Goal: Task Accomplishment & Management: Use online tool/utility

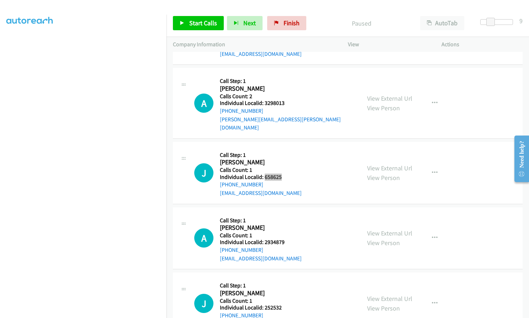
scroll to position [638, 0]
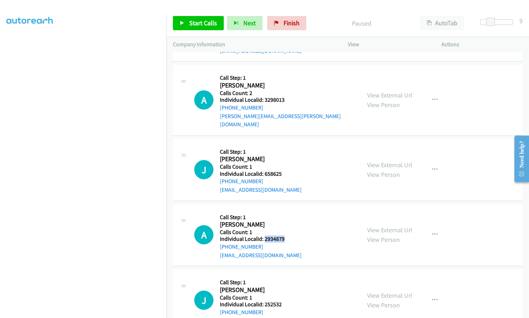
drag, startPoint x: 263, startPoint y: 230, endPoint x: 288, endPoint y: 232, distance: 24.6
click at [288, 236] on h5 "Individual Localid: 2934879" at bounding box center [261, 239] width 82 height 7
copy h5 "2934879"
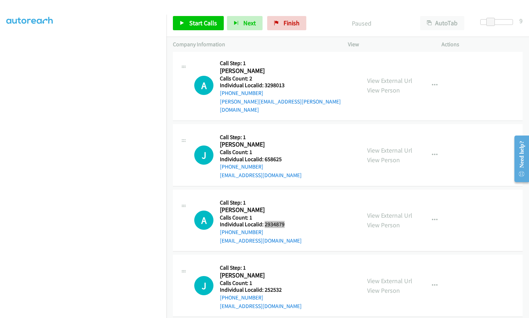
scroll to position [692, 0]
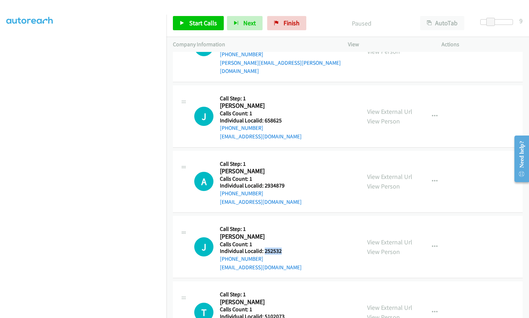
drag, startPoint x: 264, startPoint y: 243, endPoint x: 281, endPoint y: 243, distance: 16.7
click at [281, 248] on h5 "Individual Localid: 252532" at bounding box center [261, 251] width 82 height 7
copy h5 "252532"
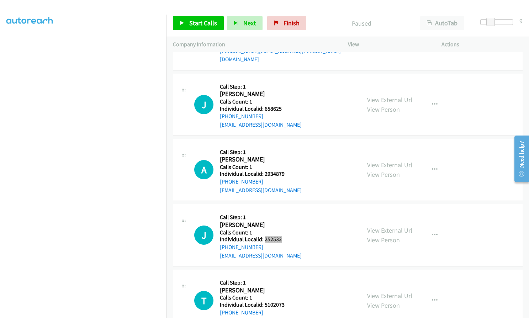
scroll to position [736, 0]
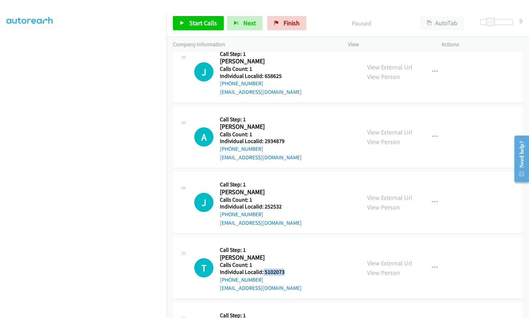
drag, startPoint x: 263, startPoint y: 263, endPoint x: 286, endPoint y: 264, distance: 22.4
click at [286, 269] on h5 "Individual Localid: 5102073" at bounding box center [261, 272] width 82 height 7
copy h5 "5102073"
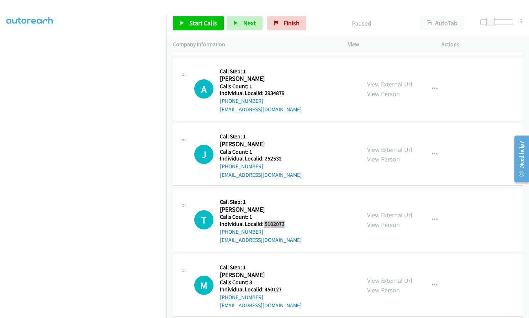
scroll to position [790, 0]
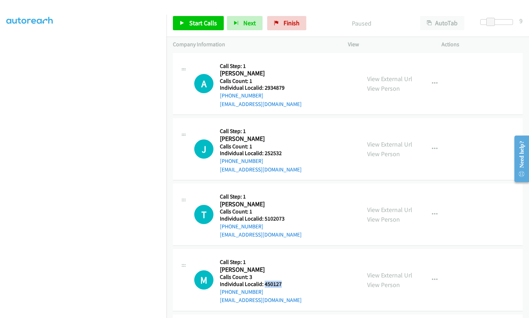
drag, startPoint x: 263, startPoint y: 276, endPoint x: 283, endPoint y: 276, distance: 19.2
click at [283, 281] on h5 "Individual Localid: 450127" at bounding box center [261, 284] width 82 height 7
copy h5 "450127"
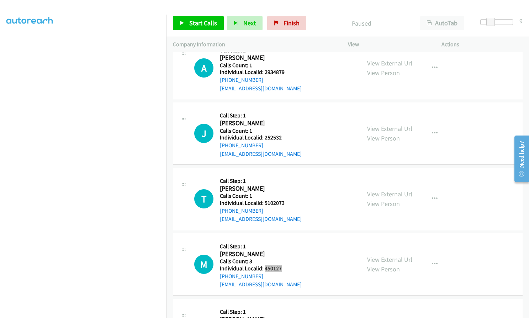
scroll to position [852, 0]
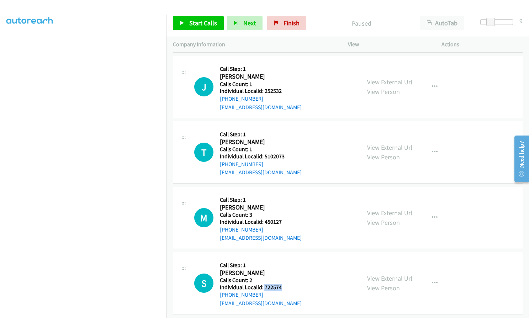
drag, startPoint x: 263, startPoint y: 279, endPoint x: 286, endPoint y: 279, distance: 22.8
click at [286, 284] on h5 "Individual Localid: 722574" at bounding box center [261, 287] width 82 height 7
copy h5 "722574"
click at [192, 26] on span "Start Calls" at bounding box center [203, 23] width 28 height 8
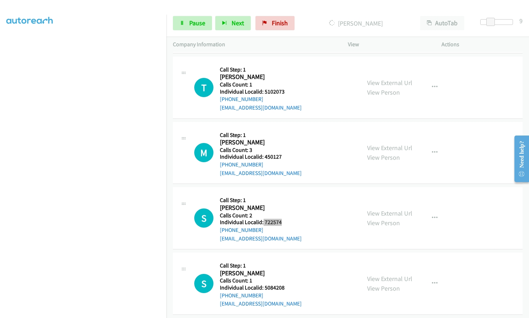
scroll to position [993, 0]
drag, startPoint x: 263, startPoint y: 280, endPoint x: 287, endPoint y: 280, distance: 23.9
click at [287, 284] on h5 "Individual Localid: 5084208" at bounding box center [261, 287] width 82 height 7
copy h5 "5084208"
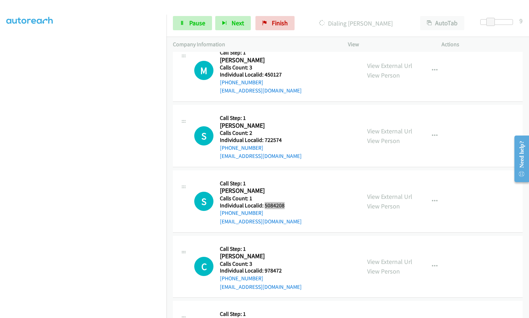
scroll to position [1082, 0]
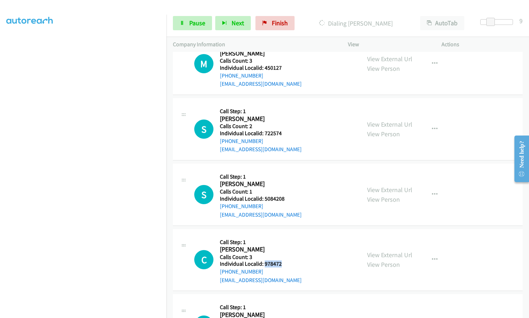
drag, startPoint x: 263, startPoint y: 256, endPoint x: 281, endPoint y: 256, distance: 17.4
click at [281, 261] on h5 "Individual Localid: 978472" at bounding box center [261, 264] width 82 height 7
copy h5 "978472"
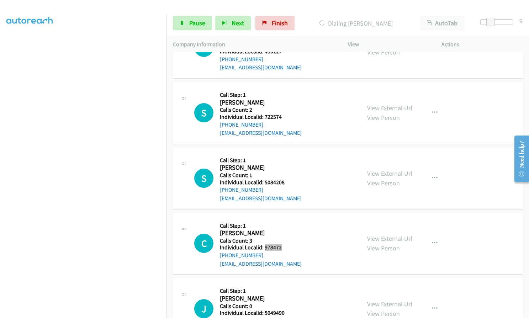
scroll to position [1135, 0]
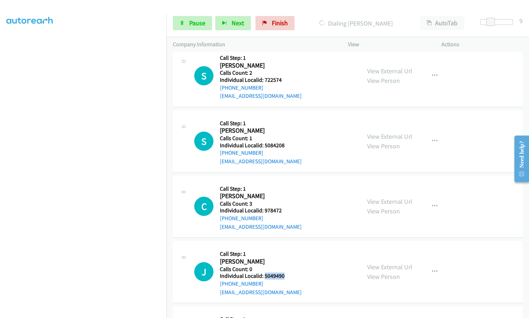
drag, startPoint x: 263, startPoint y: 268, endPoint x: 285, endPoint y: 269, distance: 21.4
click at [285, 273] on h5 "Individual Localid: 5049490" at bounding box center [261, 276] width 82 height 7
copy h5 "5049490"
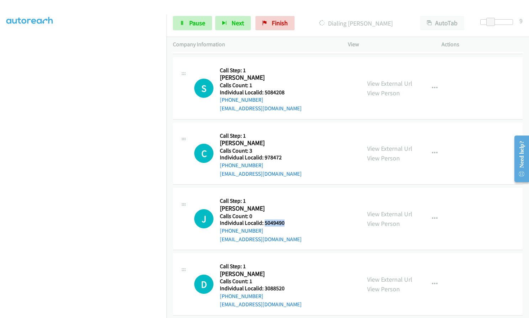
scroll to position [1189, 0]
drag, startPoint x: 264, startPoint y: 280, endPoint x: 285, endPoint y: 279, distance: 21.0
click at [285, 285] on h5 "Individual Localid: 3088520" at bounding box center [261, 288] width 82 height 7
copy h5 "3088520"
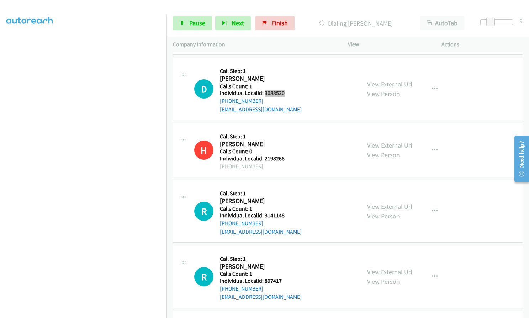
scroll to position [1415, 0]
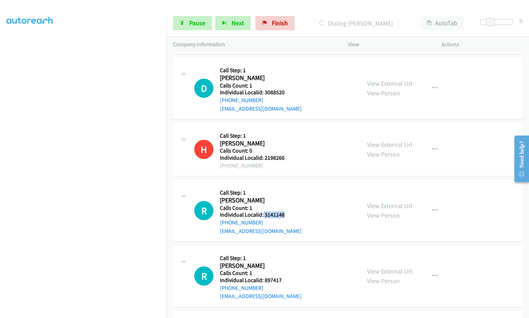
drag, startPoint x: 263, startPoint y: 205, endPoint x: 281, endPoint y: 206, distance: 18.5
click at [283, 211] on h5 "Individual Localid: 3141148" at bounding box center [261, 214] width 82 height 7
copy h5 "3141148"
drag, startPoint x: 263, startPoint y: 272, endPoint x: 282, endPoint y: 273, distance: 18.9
click at [282, 277] on h5 "Individual Localid: 897417" at bounding box center [261, 280] width 82 height 7
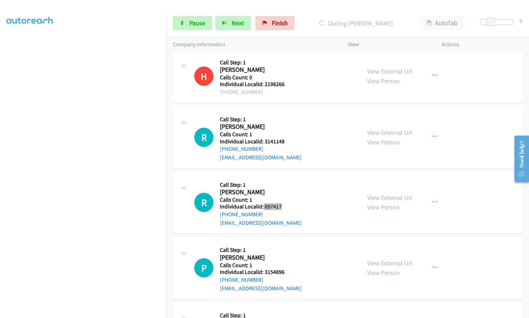
scroll to position [1552, 0]
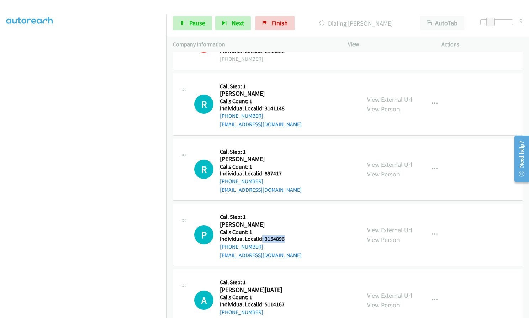
drag, startPoint x: 262, startPoint y: 230, endPoint x: 285, endPoint y: 230, distance: 23.5
click at [285, 236] on h5 "Individual Localid: 3154896" at bounding box center [261, 239] width 82 height 7
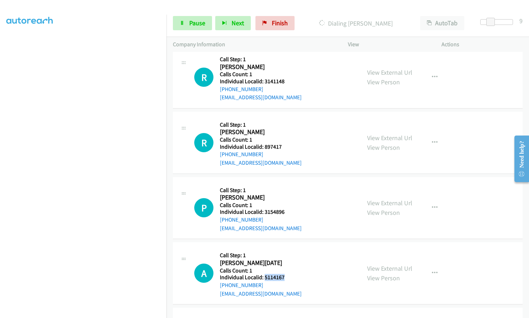
drag, startPoint x: 265, startPoint y: 268, endPoint x: 284, endPoint y: 268, distance: 19.6
click at [284, 274] on h5 "Individual Localid: 5114167" at bounding box center [261, 277] width 82 height 7
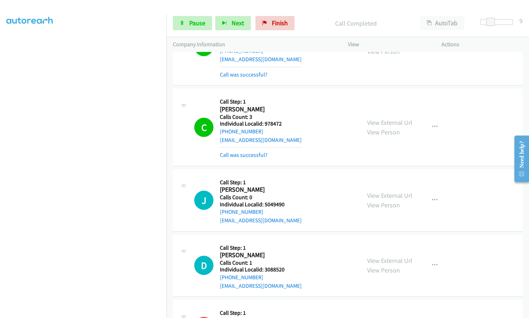
scroll to position [1312, 0]
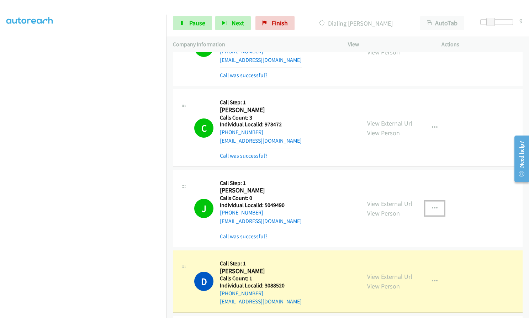
click at [428, 201] on button "button" at bounding box center [434, 208] width 19 height 14
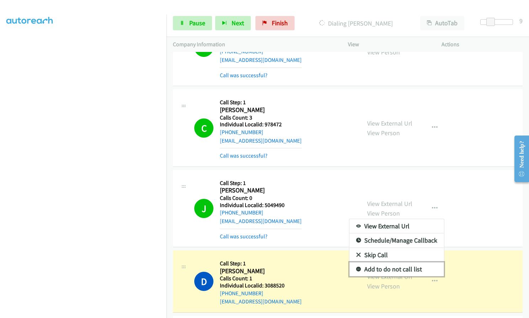
click at [356, 267] on icon at bounding box center [358, 269] width 5 height 5
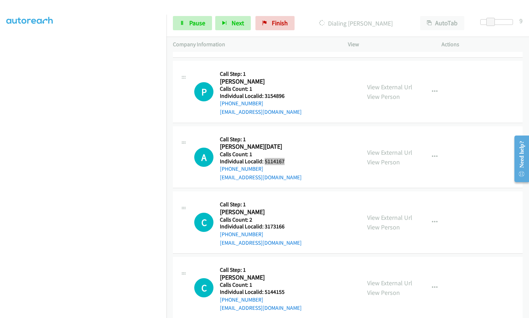
scroll to position [1766, 0]
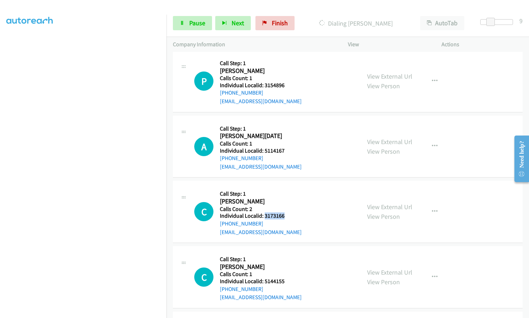
drag, startPoint x: 263, startPoint y: 208, endPoint x: 285, endPoint y: 207, distance: 21.7
click at [285, 213] on h5 "Individual Localid: 3173166" at bounding box center [261, 216] width 82 height 7
drag, startPoint x: 263, startPoint y: 272, endPoint x: 281, endPoint y: 273, distance: 17.8
click at [287, 278] on h5 "Individual Localid: 5144155" at bounding box center [261, 281] width 82 height 7
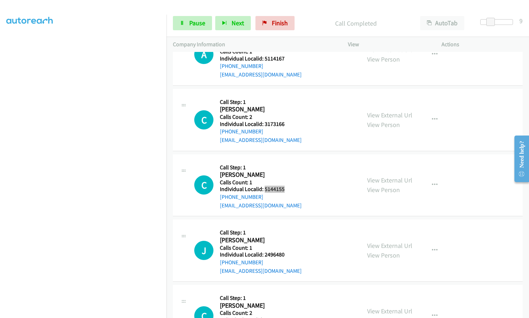
scroll to position [1904, 0]
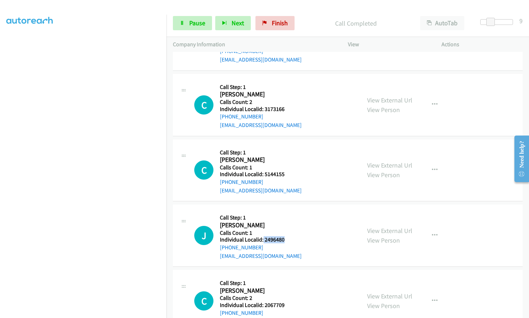
drag, startPoint x: 263, startPoint y: 232, endPoint x: 285, endPoint y: 233, distance: 21.8
click at [285, 236] on h5 "Individual Localid: 2496480" at bounding box center [261, 239] width 82 height 7
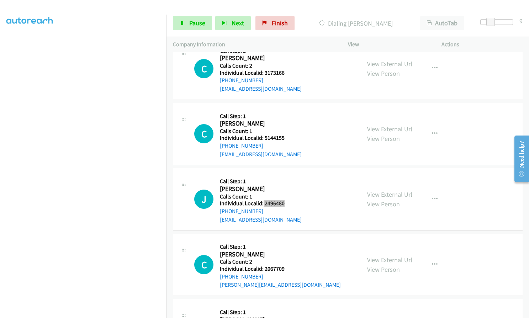
scroll to position [1948, 0]
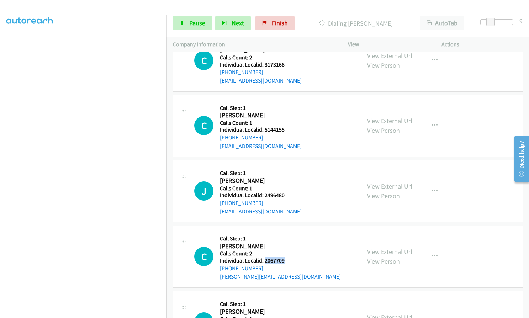
drag, startPoint x: 264, startPoint y: 251, endPoint x: 284, endPoint y: 251, distance: 20.3
click at [284, 257] on h5 "Individual Localid: 2067709" at bounding box center [280, 260] width 121 height 7
click at [196, 23] on span "Pause" at bounding box center [197, 23] width 16 height 8
click at [193, 21] on span "Start Calls" at bounding box center [203, 23] width 28 height 8
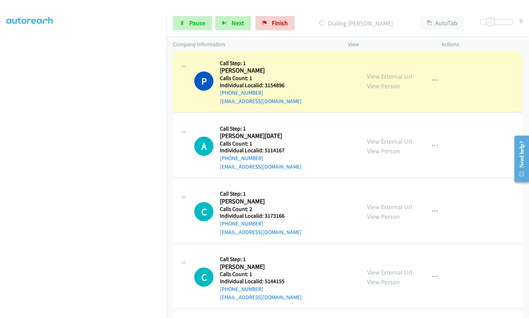
scroll to position [1812, 0]
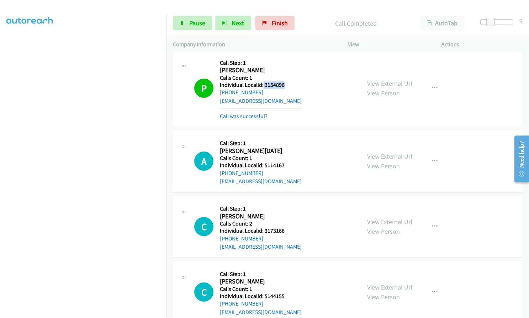
drag, startPoint x: 263, startPoint y: 75, endPoint x: 286, endPoint y: 76, distance: 22.8
click at [286, 82] on h5 "Individual Localid: 3154896" at bounding box center [261, 85] width 82 height 7
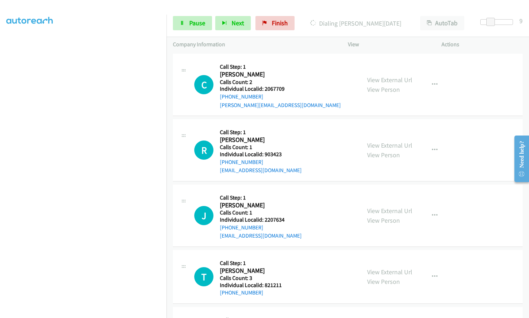
scroll to position [2166, 0]
drag, startPoint x: 263, startPoint y: 145, endPoint x: 284, endPoint y: 147, distance: 20.8
click at [284, 151] on h5 "Individual Localid: 903423" at bounding box center [261, 154] width 82 height 7
drag, startPoint x: 266, startPoint y: 213, endPoint x: 285, endPoint y: 212, distance: 18.9
click at [285, 212] on div "J Callback Scheduled Call Step: 1 [PERSON_NAME] America/New_York Calls Count: 1…" at bounding box center [274, 215] width 160 height 49
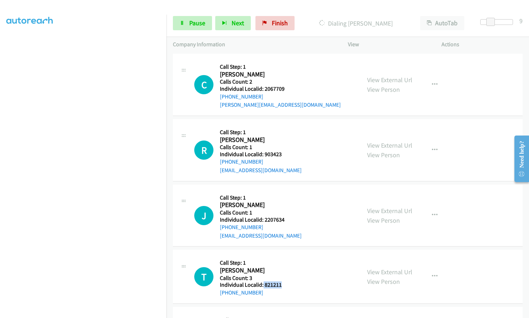
drag, startPoint x: 263, startPoint y: 276, endPoint x: 284, endPoint y: 279, distance: 21.5
click at [284, 279] on div "T Callback Scheduled Call Step: 1 [PERSON_NAME] America/New_York Calls Count: 3…" at bounding box center [274, 276] width 160 height 41
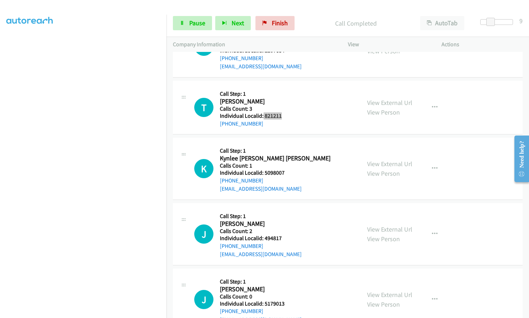
scroll to position [2359, 0]
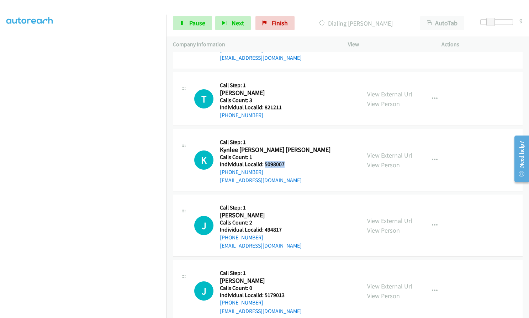
drag, startPoint x: 264, startPoint y: 153, endPoint x: 285, endPoint y: 157, distance: 21.0
click at [285, 157] on div "K Callback Scheduled Call Step: 1 Kynlee [PERSON_NAME] [PERSON_NAME] America/[G…" at bounding box center [274, 160] width 160 height 49
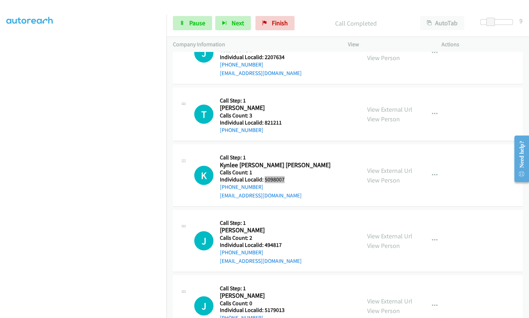
scroll to position [2374, 0]
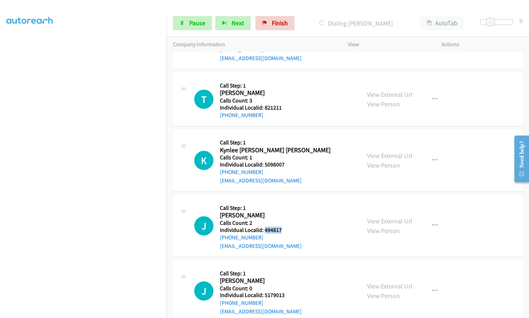
drag, startPoint x: 264, startPoint y: 222, endPoint x: 283, endPoint y: 222, distance: 18.9
click at [283, 227] on h5 "Individual Localid: 494817" at bounding box center [261, 230] width 82 height 7
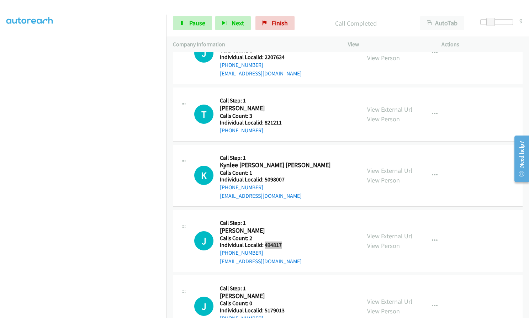
scroll to position [2389, 0]
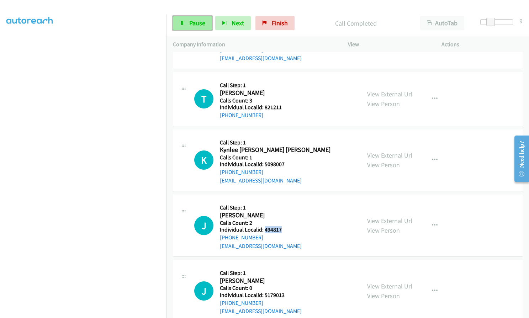
click at [192, 20] on span "Pause" at bounding box center [197, 23] width 16 height 8
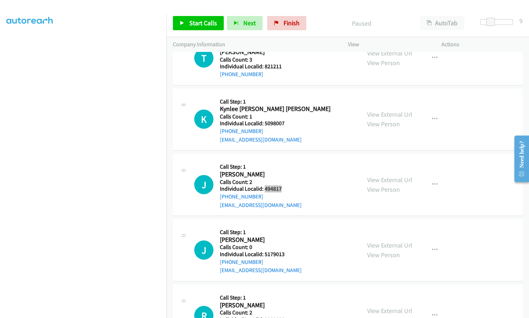
scroll to position [2433, 0]
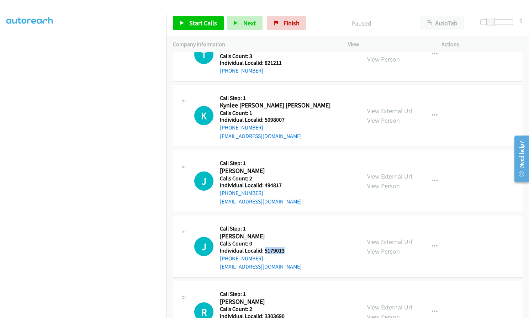
drag, startPoint x: 264, startPoint y: 243, endPoint x: 284, endPoint y: 243, distance: 19.9
click at [284, 243] on div "J Callback Scheduled Call Step: 1 [PERSON_NAME] America/New_York Calls Count: 0…" at bounding box center [274, 246] width 160 height 49
click at [187, 22] on link "Start Calls" at bounding box center [198, 23] width 51 height 14
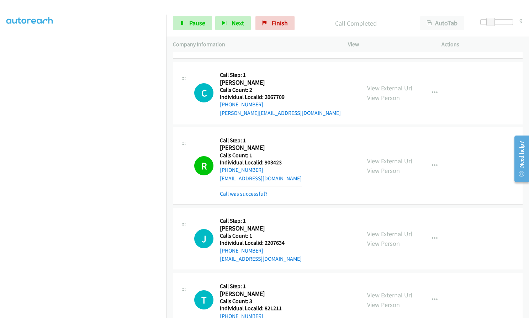
scroll to position [2208, 0]
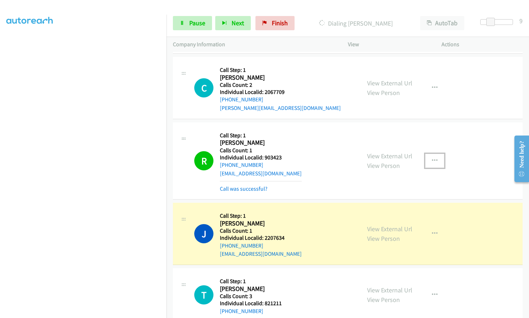
click at [432, 158] on icon "button" at bounding box center [435, 161] width 6 height 6
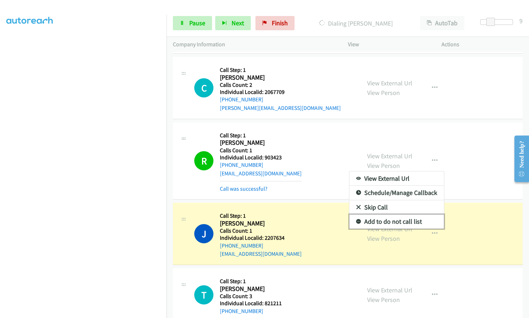
click at [357, 220] on icon at bounding box center [358, 222] width 5 height 5
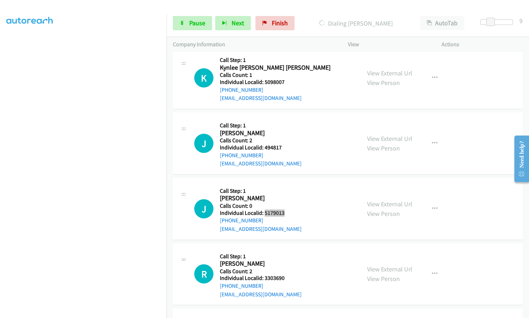
scroll to position [2555, 0]
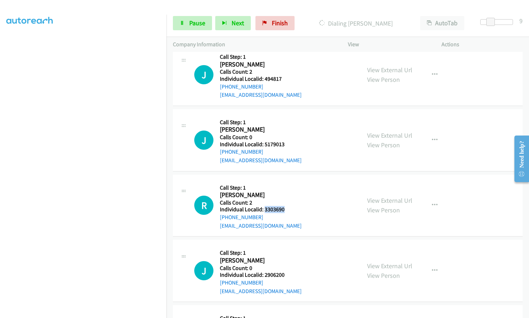
drag, startPoint x: 264, startPoint y: 202, endPoint x: 286, endPoint y: 203, distance: 22.1
click at [286, 203] on div "R Callback Scheduled Call Step: 1 [PERSON_NAME] America/[GEOGRAPHIC_DATA] Calls…" at bounding box center [274, 205] width 160 height 49
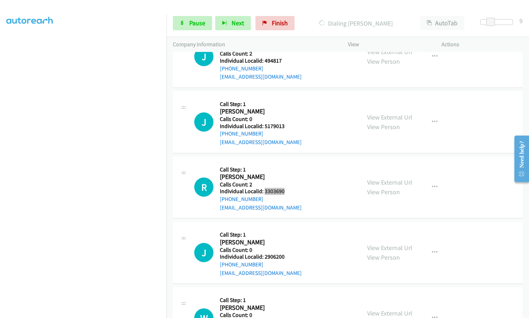
scroll to position [2608, 0]
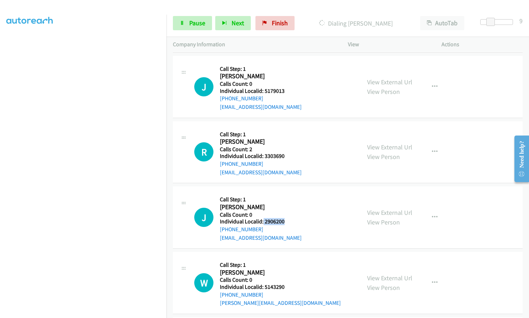
drag, startPoint x: 263, startPoint y: 214, endPoint x: 285, endPoint y: 214, distance: 22.4
click at [285, 214] on div "J Callback Scheduled Call Step: 1 [PERSON_NAME] America/New_York Calls Count: 0…" at bounding box center [274, 217] width 160 height 49
drag, startPoint x: 263, startPoint y: 278, endPoint x: 285, endPoint y: 278, distance: 22.1
click at [285, 278] on div "W Callback Scheduled Call Step: 1 [PERSON_NAME] America/[GEOGRAPHIC_DATA] Calls…" at bounding box center [274, 282] width 160 height 49
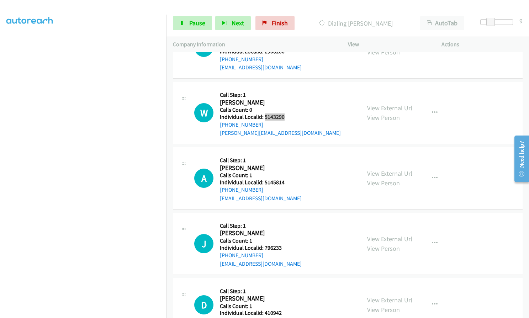
scroll to position [2826, 0]
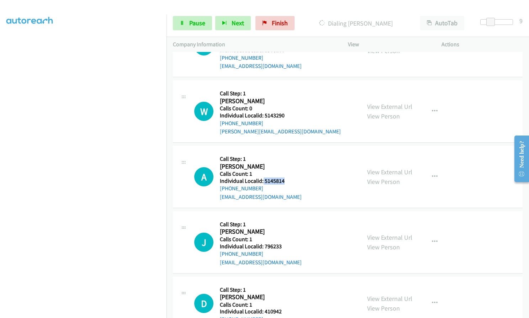
drag, startPoint x: 263, startPoint y: 172, endPoint x: 288, endPoint y: 172, distance: 24.9
click at [288, 172] on div "A Callback Scheduled Call Step: 1 [PERSON_NAME] America/[GEOGRAPHIC_DATA] Calls…" at bounding box center [274, 176] width 160 height 49
drag, startPoint x: 265, startPoint y: 238, endPoint x: 285, endPoint y: 236, distance: 20.0
click at [287, 236] on div "J Callback Scheduled Call Step: 1 [PERSON_NAME] [GEOGRAPHIC_DATA]/[GEOGRAPHIC_D…" at bounding box center [274, 242] width 160 height 49
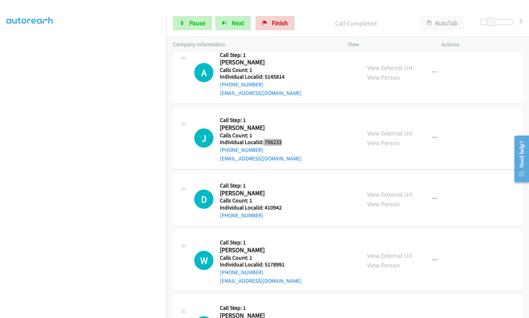
scroll to position [2948, 0]
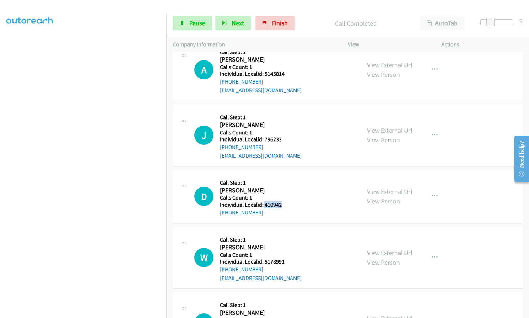
drag, startPoint x: 263, startPoint y: 193, endPoint x: 281, endPoint y: 195, distance: 18.2
click at [281, 195] on div "D Callback Scheduled Call Step: 1 [PERSON_NAME] America/[GEOGRAPHIC_DATA] Calls…" at bounding box center [274, 196] width 160 height 41
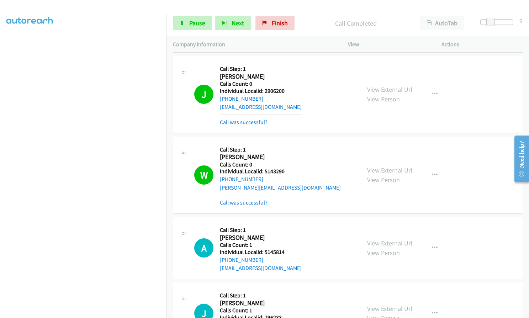
scroll to position [2795, 0]
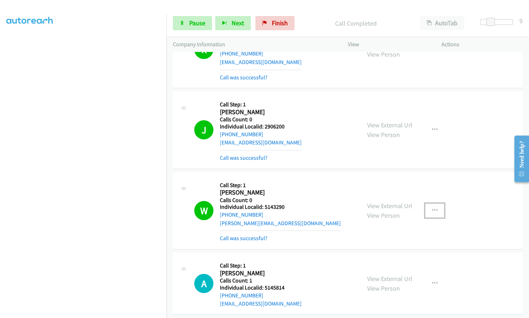
click at [438, 204] on button "button" at bounding box center [434, 211] width 19 height 14
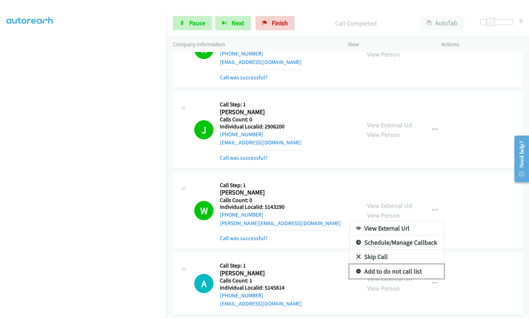
click at [356, 269] on icon at bounding box center [358, 271] width 5 height 5
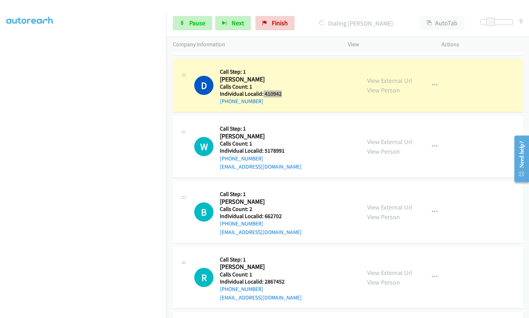
scroll to position [3151, 0]
drag, startPoint x: 263, startPoint y: 142, endPoint x: 284, endPoint y: 141, distance: 20.3
click at [284, 141] on div "W Callback Scheduled Call Step: 1 [PERSON_NAME] America/[GEOGRAPHIC_DATA] Calls…" at bounding box center [274, 145] width 160 height 49
drag, startPoint x: 264, startPoint y: 207, endPoint x: 282, endPoint y: 205, distance: 17.5
click at [282, 205] on div "B Callback Scheduled Call Step: 1 [PERSON_NAME] America/New_York Calls Count: 2…" at bounding box center [274, 211] width 160 height 49
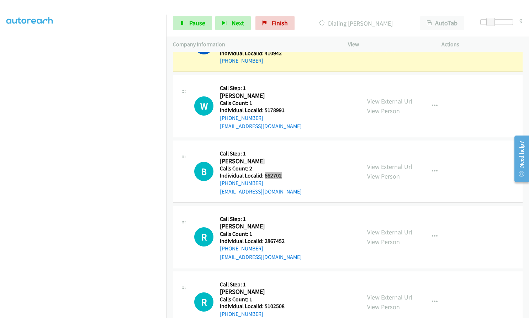
scroll to position [3195, 0]
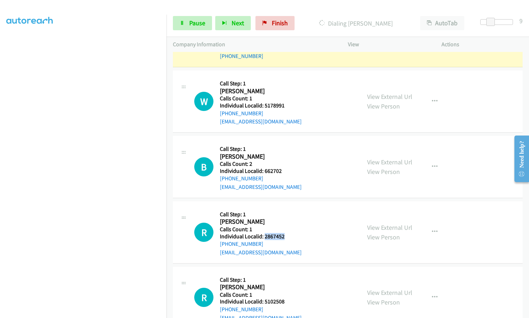
drag, startPoint x: 264, startPoint y: 228, endPoint x: 285, endPoint y: 229, distance: 20.6
click at [285, 229] on div "R Callback Scheduled Call Step: 1 [PERSON_NAME] America/New_York Calls Count: 1…" at bounding box center [274, 232] width 160 height 49
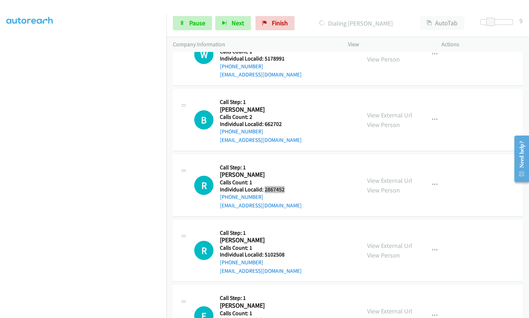
scroll to position [3257, 0]
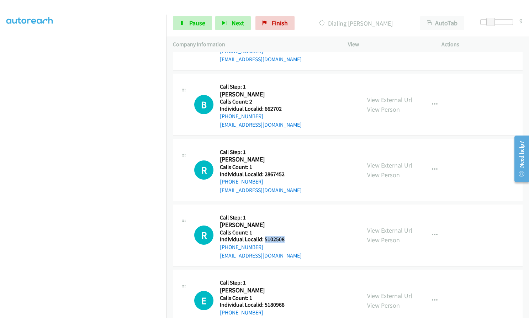
drag, startPoint x: 264, startPoint y: 232, endPoint x: 279, endPoint y: 231, distance: 15.0
click at [285, 231] on div "R Callback Scheduled Call Step: 1 [PERSON_NAME] America/New_York Calls Count: 1…" at bounding box center [274, 235] width 160 height 49
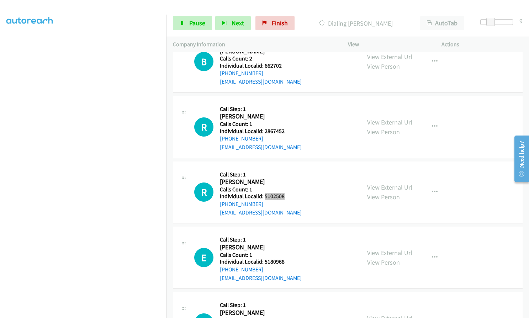
scroll to position [3311, 0]
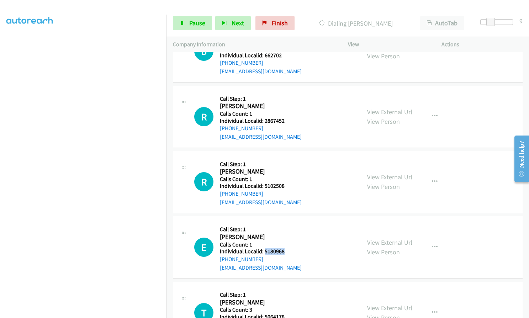
drag, startPoint x: 270, startPoint y: 244, endPoint x: 287, endPoint y: 244, distance: 16.7
click at [287, 244] on div "E Callback Scheduled Call Step: 1 [PERSON_NAME] America/Los_Angeles Calls Count…" at bounding box center [274, 247] width 160 height 49
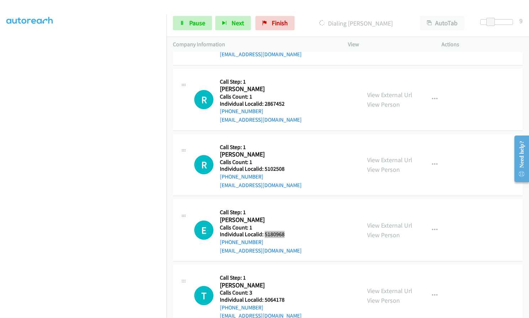
scroll to position [3355, 0]
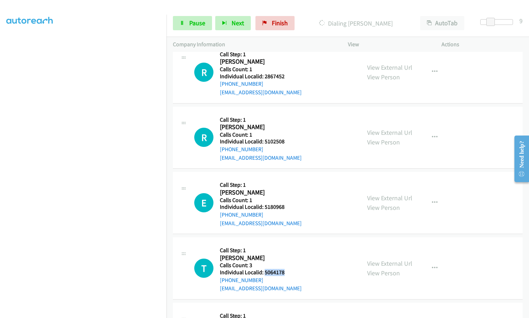
drag, startPoint x: 263, startPoint y: 264, endPoint x: 285, endPoint y: 264, distance: 21.7
click at [285, 264] on div "T Callback Scheduled Call Step: 1 [PERSON_NAME] America/New_York Calls Count: 3…" at bounding box center [274, 268] width 160 height 49
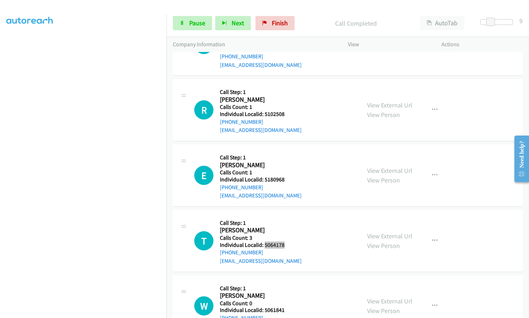
scroll to position [3460, 0]
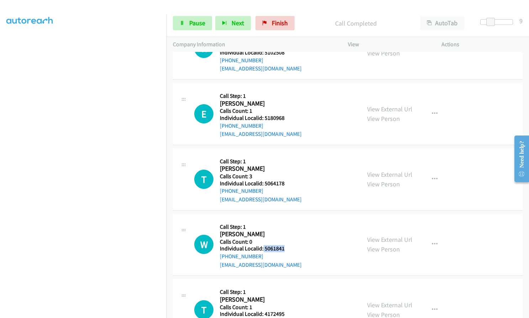
drag, startPoint x: 263, startPoint y: 239, endPoint x: 286, endPoint y: 241, distance: 22.9
click at [286, 241] on div "W Callback Scheduled Call Step: 1 [PERSON_NAME] America/Los_Angeles Calls Count…" at bounding box center [274, 244] width 160 height 49
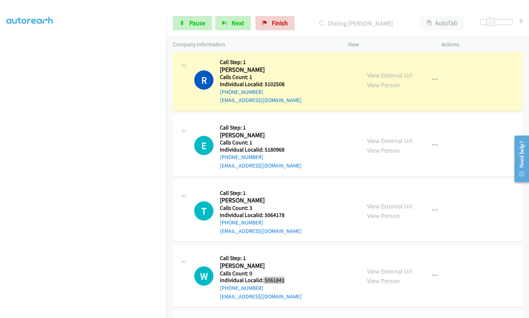
scroll to position [3470, 0]
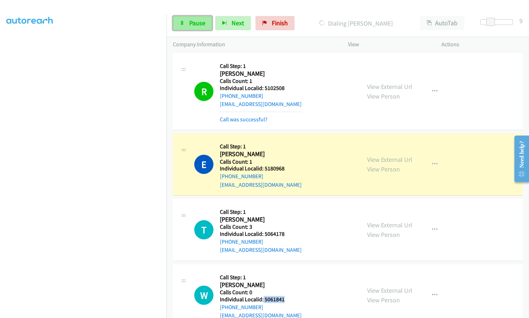
click at [191, 24] on span "Pause" at bounding box center [197, 23] width 16 height 8
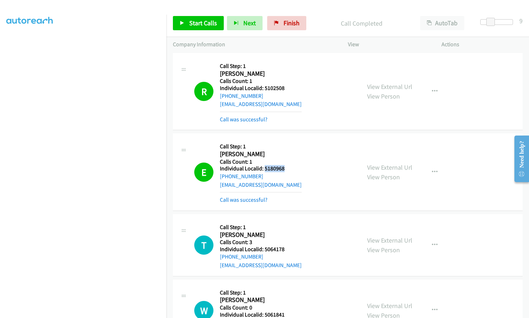
drag, startPoint x: 263, startPoint y: 162, endPoint x: 284, endPoint y: 161, distance: 21.0
click at [284, 161] on div "E Callback Scheduled Call Step: 1 [PERSON_NAME] America/Los_Angeles Calls Count…" at bounding box center [274, 172] width 160 height 64
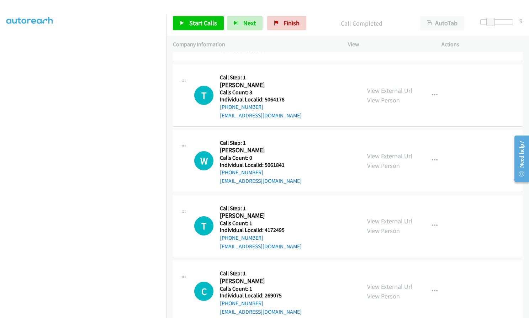
scroll to position [3621, 0]
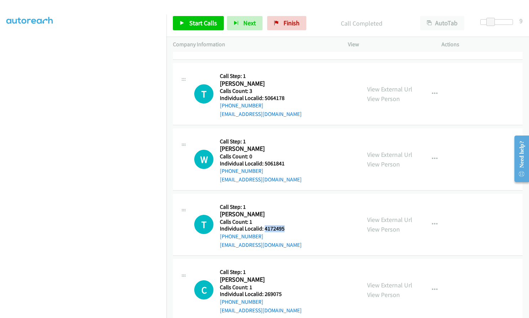
drag, startPoint x: 264, startPoint y: 220, endPoint x: 285, endPoint y: 219, distance: 20.6
click at [287, 219] on div "T Callback Scheduled Call Step: 1 [PERSON_NAME] America/New_York Calls Count: 1…" at bounding box center [274, 224] width 160 height 49
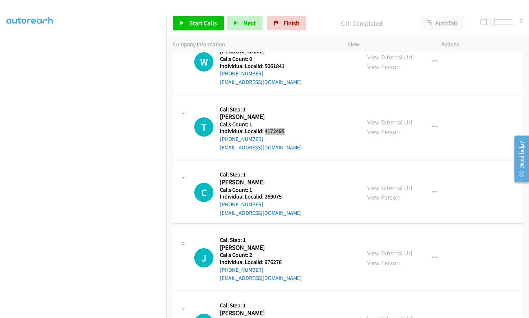
scroll to position [3719, 0]
drag, startPoint x: 263, startPoint y: 188, endPoint x: 289, endPoint y: 187, distance: 26.0
click at [289, 187] on div "C Callback Scheduled Call Step: 1 [PERSON_NAME] America/New_York Calls Count: 1…" at bounding box center [274, 192] width 160 height 49
drag, startPoint x: 263, startPoint y: 252, endPoint x: 279, endPoint y: 255, distance: 15.5
click at [285, 255] on div "J Callback Scheduled Call Step: 1 [PERSON_NAME] America/Los_Angeles Calls Count…" at bounding box center [274, 257] width 160 height 49
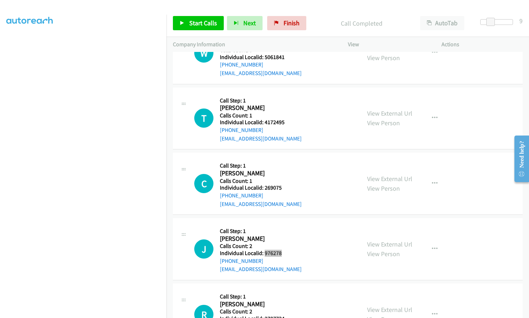
scroll to position [3763, 0]
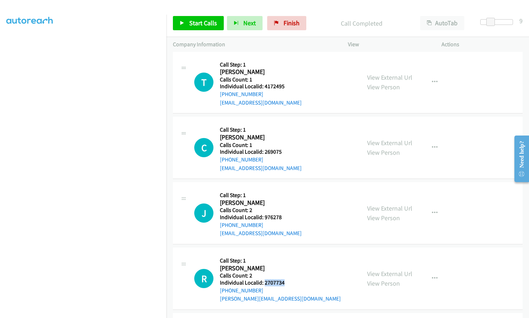
drag, startPoint x: 266, startPoint y: 274, endPoint x: 284, endPoint y: 274, distance: 17.8
click at [284, 279] on h5 "Individual Localid: 2707734" at bounding box center [280, 282] width 121 height 7
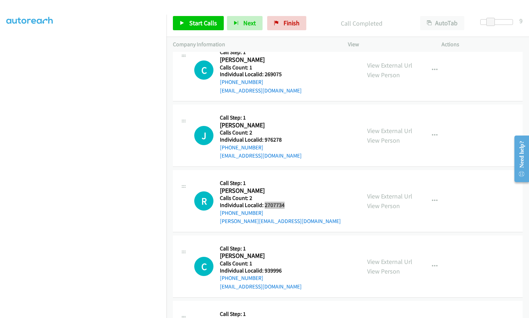
scroll to position [3843, 0]
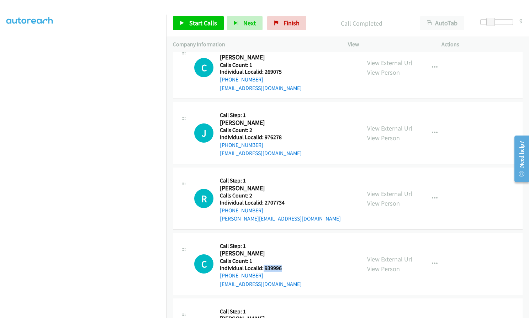
drag, startPoint x: 265, startPoint y: 258, endPoint x: 282, endPoint y: 261, distance: 17.7
click at [282, 261] on div "C Callback Scheduled Call Step: 1 [PERSON_NAME] America/Los_Angeles Calls Count…" at bounding box center [274, 264] width 160 height 49
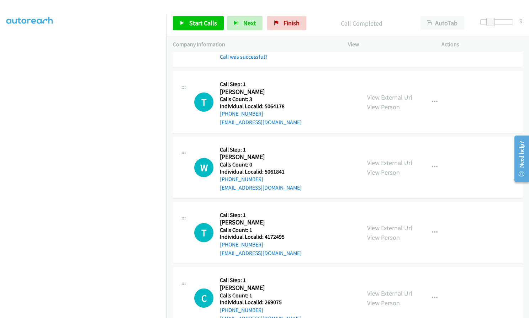
scroll to position [3630, 0]
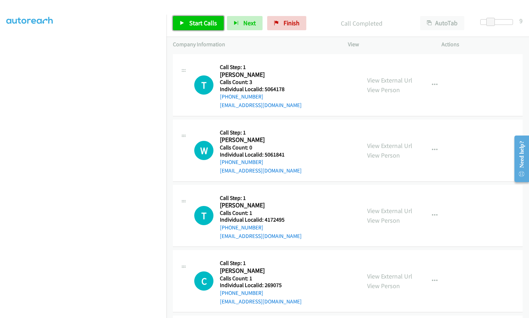
click at [198, 24] on span "Start Calls" at bounding box center [203, 23] width 28 height 8
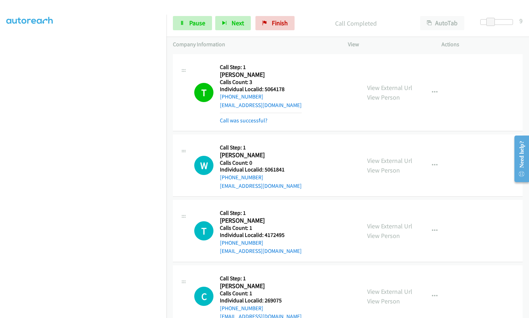
drag, startPoint x: 10, startPoint y: 194, endPoint x: 7, endPoint y: 179, distance: 15.6
click at [5, 179] on aside "Dialing Mode: Power | Switch to Preview My Lists" at bounding box center [83, 136] width 167 height 394
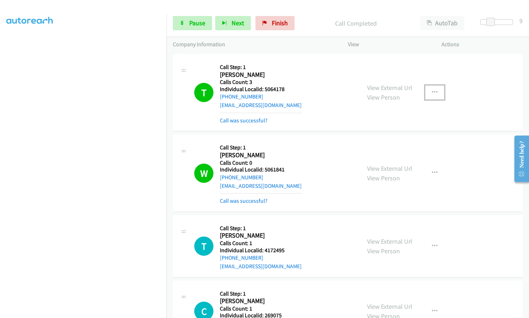
click at [432, 90] on icon "button" at bounding box center [435, 93] width 6 height 6
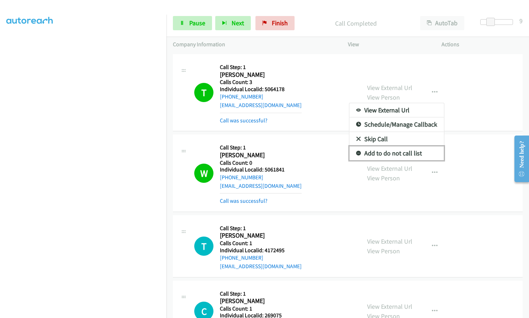
click at [356, 151] on icon at bounding box center [358, 153] width 5 height 5
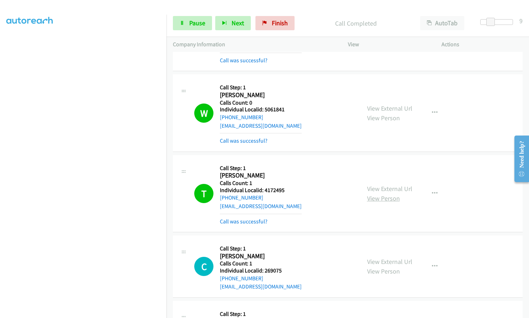
scroll to position [3701, 0]
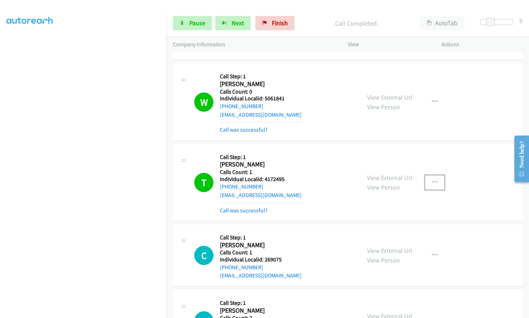
click at [429, 175] on button "button" at bounding box center [434, 182] width 19 height 14
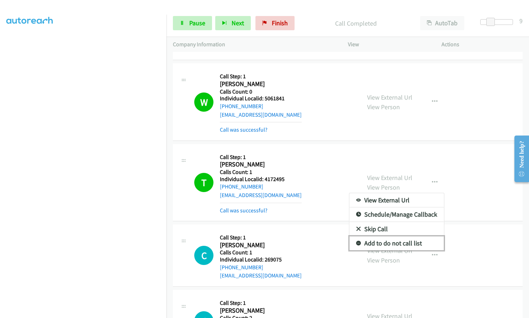
click at [357, 241] on icon at bounding box center [358, 243] width 5 height 5
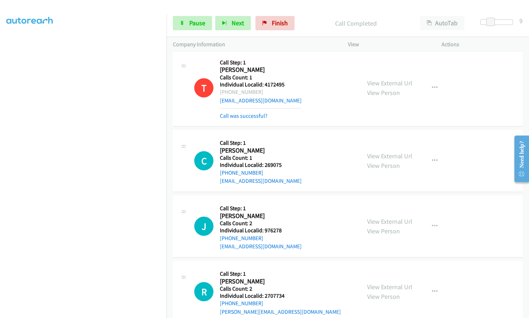
scroll to position [3817, 0]
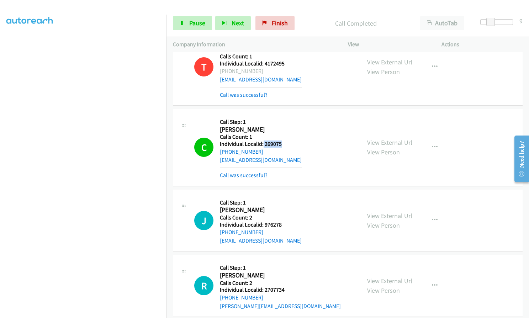
drag, startPoint x: 262, startPoint y: 136, endPoint x: 284, endPoint y: 137, distance: 22.1
click at [284, 137] on div "C Callback Scheduled Call Step: 1 [PERSON_NAME] America/New_York Calls Count: 1…" at bounding box center [274, 147] width 160 height 64
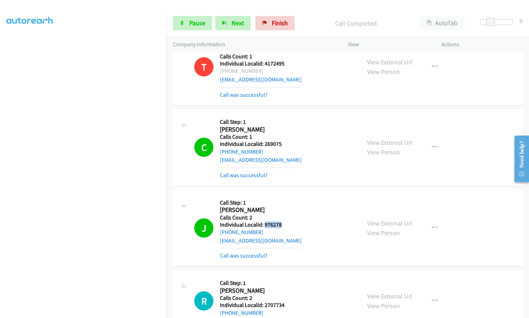
drag, startPoint x: 264, startPoint y: 215, endPoint x: 282, endPoint y: 215, distance: 17.8
click at [282, 215] on div "J Callback Scheduled Call Step: 1 [PERSON_NAME] America/Los_Angeles Calls Count…" at bounding box center [274, 228] width 160 height 64
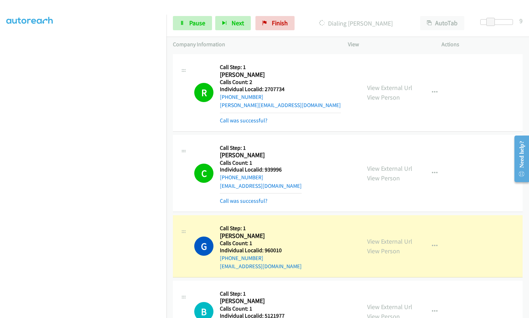
scroll to position [3906, 0]
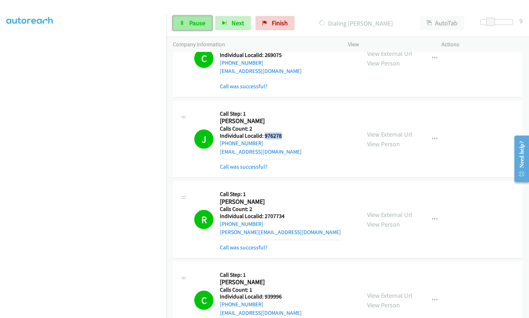
click at [197, 25] on span "Pause" at bounding box center [197, 23] width 16 height 8
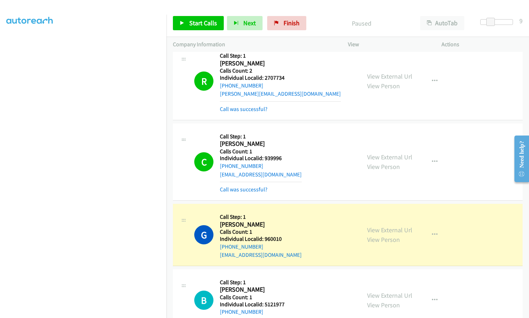
scroll to position [4084, 0]
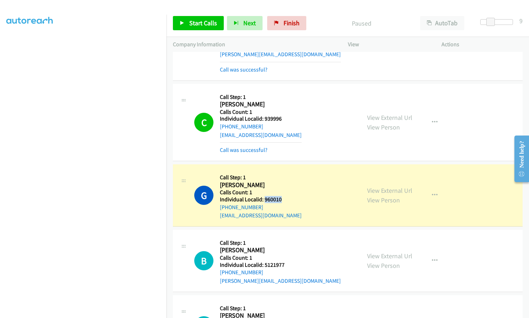
drag, startPoint x: 263, startPoint y: 191, endPoint x: 284, endPoint y: 191, distance: 20.3
click at [284, 191] on div "G Callback Scheduled Call Step: 1 [PERSON_NAME] America/[GEOGRAPHIC_DATA] Calls…" at bounding box center [274, 195] width 160 height 49
click at [203, 20] on span "Start Calls" at bounding box center [203, 23] width 28 height 8
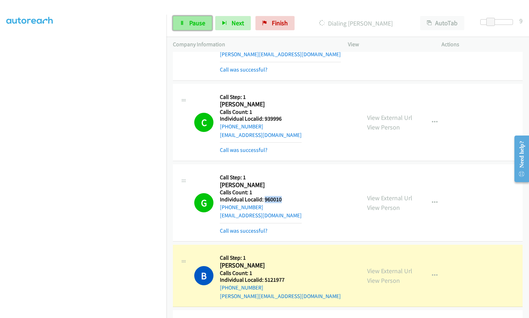
click at [206, 22] on link "Pause" at bounding box center [192, 23] width 39 height 14
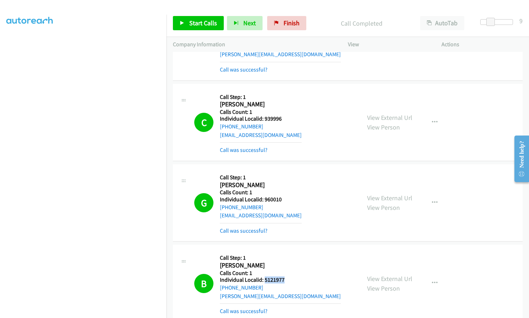
drag, startPoint x: 263, startPoint y: 272, endPoint x: 285, endPoint y: 272, distance: 21.7
click at [285, 277] on h5 "Individual Localid: 5121977" at bounding box center [280, 280] width 121 height 7
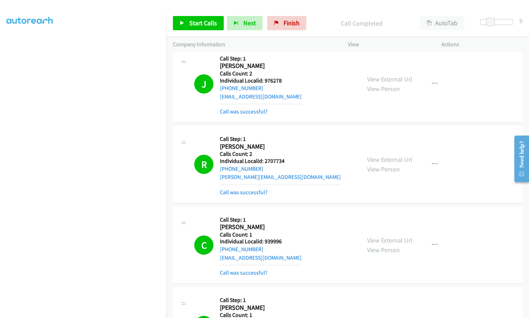
scroll to position [3950, 0]
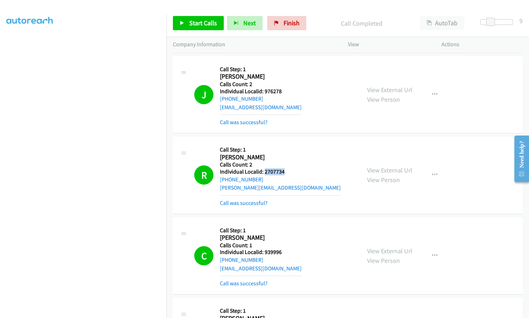
drag, startPoint x: 264, startPoint y: 162, endPoint x: 284, endPoint y: 163, distance: 19.6
click at [284, 168] on h5 "Individual Localid: 2707734" at bounding box center [280, 171] width 121 height 7
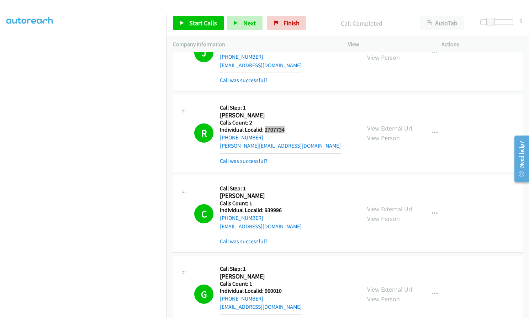
scroll to position [3995, 0]
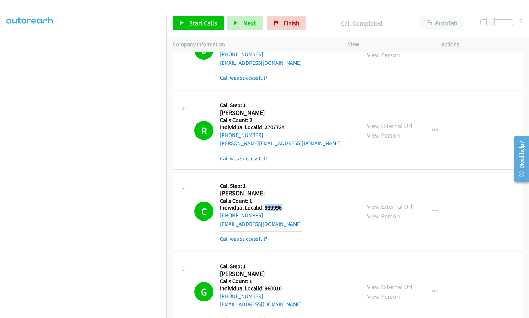
drag, startPoint x: 263, startPoint y: 200, endPoint x: 283, endPoint y: 200, distance: 19.9
click at [283, 200] on div "C Callback Scheduled Call Step: 1 [PERSON_NAME] America/Los_Angeles Calls Count…" at bounding box center [274, 211] width 160 height 64
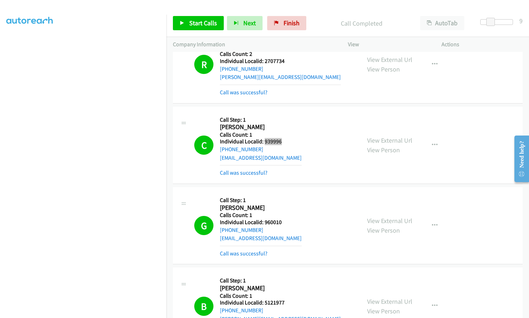
scroll to position [4075, 0]
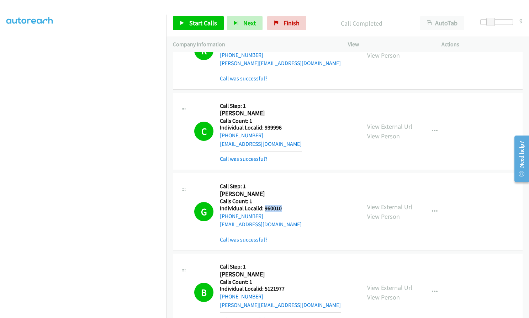
drag, startPoint x: 264, startPoint y: 201, endPoint x: 284, endPoint y: 200, distance: 19.9
click at [284, 200] on div "G Callback Scheduled Call Step: 1 [PERSON_NAME] America/[GEOGRAPHIC_DATA] Calls…" at bounding box center [274, 212] width 160 height 64
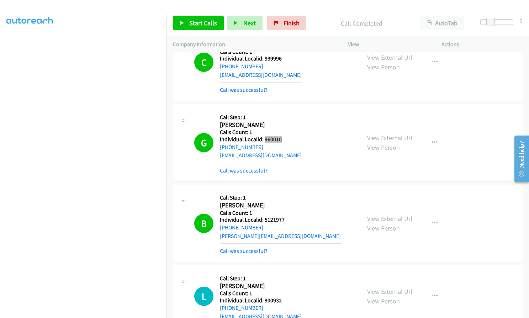
scroll to position [4155, 0]
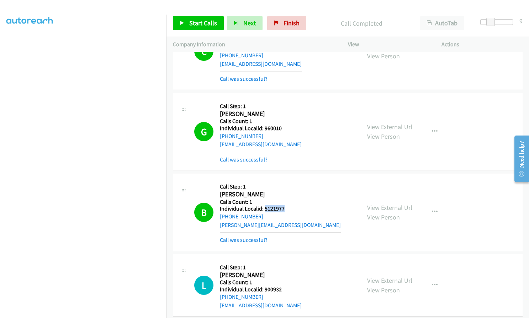
drag, startPoint x: 263, startPoint y: 199, endPoint x: 284, endPoint y: 199, distance: 20.6
click at [284, 205] on h5 "Individual Localid: 5121977" at bounding box center [280, 208] width 121 height 7
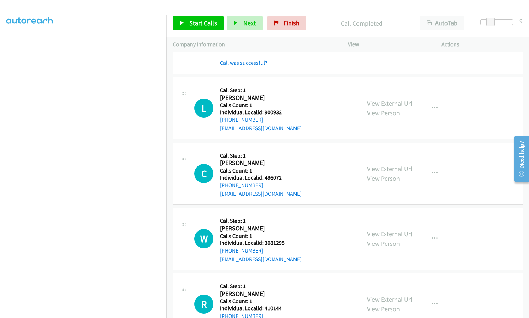
scroll to position [4333, 0]
drag, startPoint x: 263, startPoint y: 102, endPoint x: 284, endPoint y: 104, distance: 20.4
click at [284, 108] on h5 "Individual Localid: 900932" at bounding box center [261, 111] width 82 height 7
drag, startPoint x: 264, startPoint y: 169, endPoint x: 284, endPoint y: 168, distance: 19.6
click at [284, 168] on div "C Callback Scheduled Call Step: 1 [PERSON_NAME] America/Los_Angeles Calls Count…" at bounding box center [274, 172] width 160 height 49
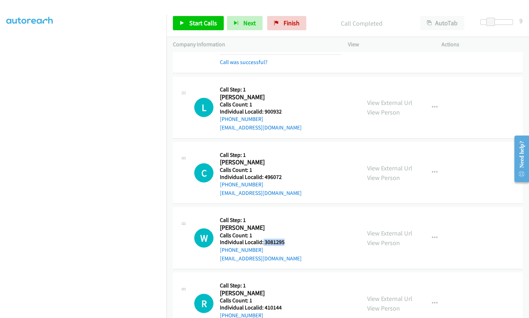
drag, startPoint x: 263, startPoint y: 233, endPoint x: 284, endPoint y: 234, distance: 21.4
click at [284, 234] on div "W Callback Scheduled Call Step: 1 [PERSON_NAME] [GEOGRAPHIC_DATA]/[GEOGRAPHIC_D…" at bounding box center [274, 238] width 160 height 49
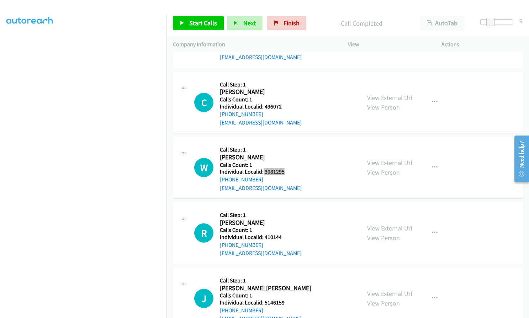
scroll to position [4404, 0]
drag, startPoint x: 263, startPoint y: 229, endPoint x: 283, endPoint y: 228, distance: 20.3
click at [283, 228] on div "R Callback Scheduled Call Step: 1 [PERSON_NAME] America/[GEOGRAPHIC_DATA] Calls…" at bounding box center [274, 232] width 160 height 49
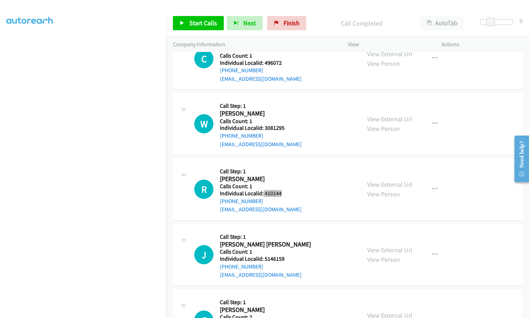
scroll to position [4457, 0]
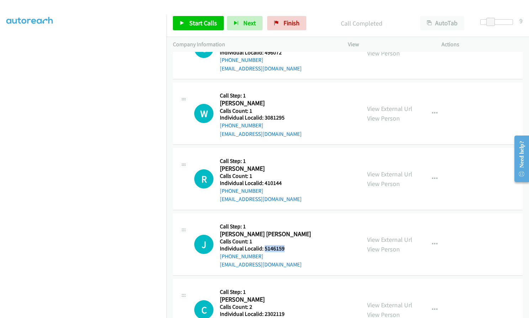
drag, startPoint x: 268, startPoint y: 241, endPoint x: 282, endPoint y: 241, distance: 13.9
click at [282, 245] on h5 "Individual Localid: 5146159" at bounding box center [265, 248] width 91 height 7
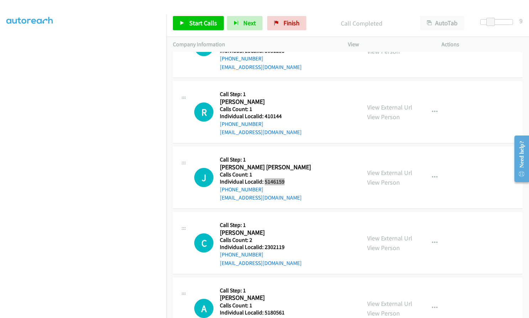
scroll to position [4537, 0]
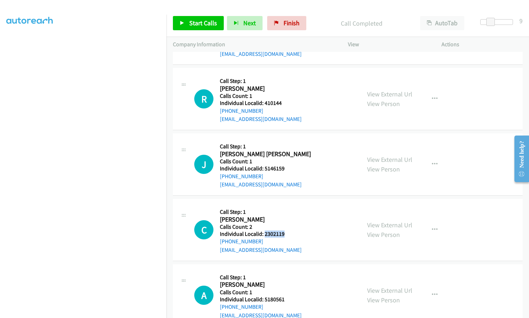
drag, startPoint x: 264, startPoint y: 226, endPoint x: 285, endPoint y: 226, distance: 21.0
click at [285, 231] on h5 "Individual Localid: 2302119" at bounding box center [261, 234] width 82 height 7
drag, startPoint x: 265, startPoint y: 291, endPoint x: 285, endPoint y: 292, distance: 19.6
click at [285, 292] on div "A Callback Scheduled Call Step: 1 [PERSON_NAME] America/[GEOGRAPHIC_DATA] Calls…" at bounding box center [274, 295] width 160 height 49
click at [195, 27] on link "Start Calls" at bounding box center [198, 23] width 51 height 14
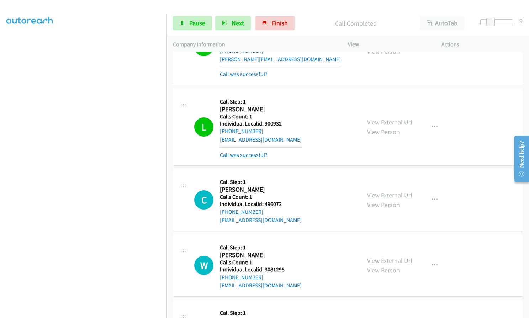
scroll to position [4321, 0]
click at [432, 124] on icon "button" at bounding box center [435, 127] width 6 height 6
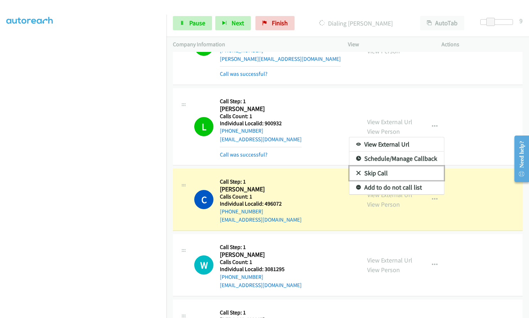
click at [358, 166] on link "Skip Call" at bounding box center [397, 173] width 95 height 14
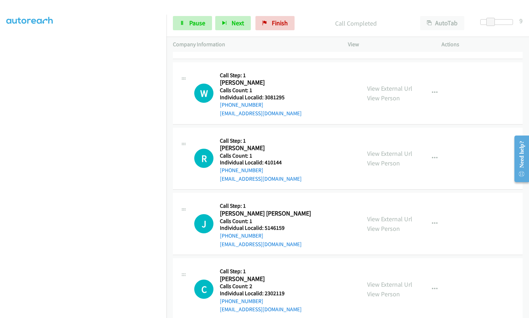
scroll to position [4508, 0]
click at [183, 26] on link "Pause" at bounding box center [192, 23] width 39 height 14
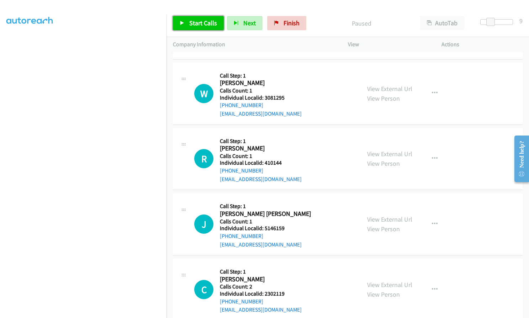
click at [199, 25] on span "Start Calls" at bounding box center [203, 23] width 28 height 8
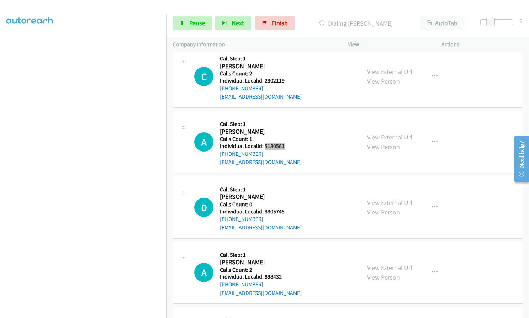
scroll to position [4730, 0]
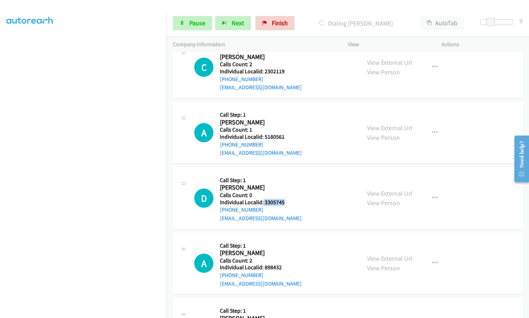
drag, startPoint x: 263, startPoint y: 194, endPoint x: 288, endPoint y: 195, distance: 24.9
click at [288, 199] on h5 "Individual Localid: 3305745" at bounding box center [261, 202] width 82 height 7
drag, startPoint x: 267, startPoint y: 190, endPoint x: 279, endPoint y: 204, distance: 18.4
click at [283, 214] on div "[EMAIL_ADDRESS][DOMAIN_NAME]" at bounding box center [261, 218] width 82 height 9
drag, startPoint x: 271, startPoint y: 194, endPoint x: 286, endPoint y: 196, distance: 15.2
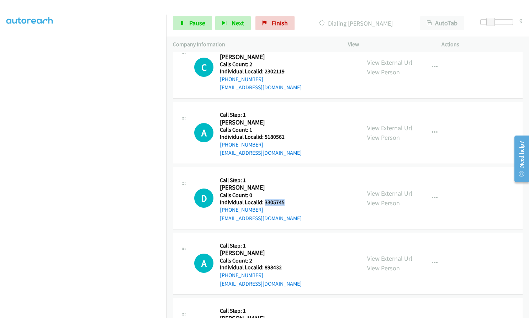
click at [286, 199] on h5 "Individual Localid: 3305745" at bounding box center [261, 202] width 82 height 7
drag, startPoint x: 263, startPoint y: 259, endPoint x: 287, endPoint y: 261, distance: 23.6
click at [287, 261] on div "A Callback Scheduled Call Step: 1 [PERSON_NAME] America/[GEOGRAPHIC_DATA] Calls…" at bounding box center [274, 263] width 160 height 49
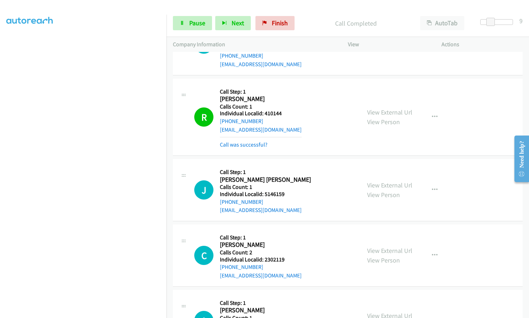
scroll to position [4541, 0]
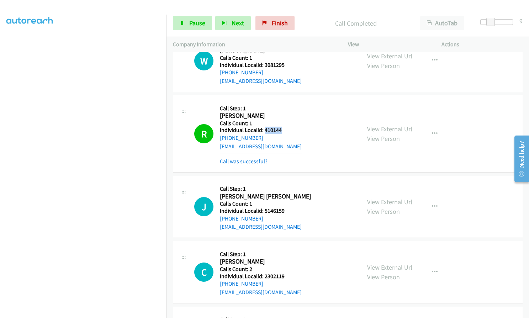
drag, startPoint x: 263, startPoint y: 122, endPoint x: 283, endPoint y: 122, distance: 19.2
click at [283, 122] on div "R Callback Scheduled Call Step: 1 [PERSON_NAME] America/[GEOGRAPHIC_DATA] Calls…" at bounding box center [274, 134] width 160 height 64
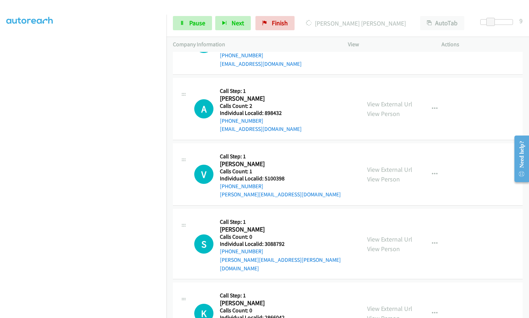
scroll to position [4905, 0]
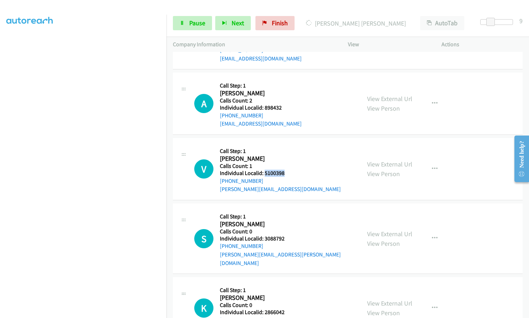
drag, startPoint x: 264, startPoint y: 165, endPoint x: 284, endPoint y: 164, distance: 19.6
click at [284, 170] on h5 "Individual Localid: 5100398" at bounding box center [280, 173] width 121 height 7
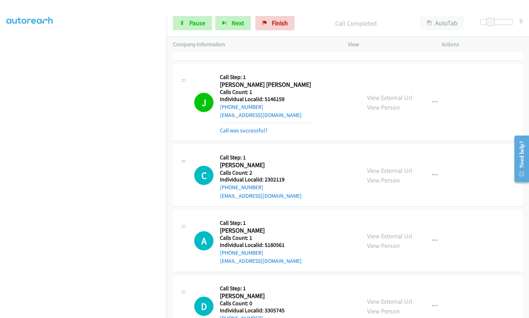
scroll to position [4636, 0]
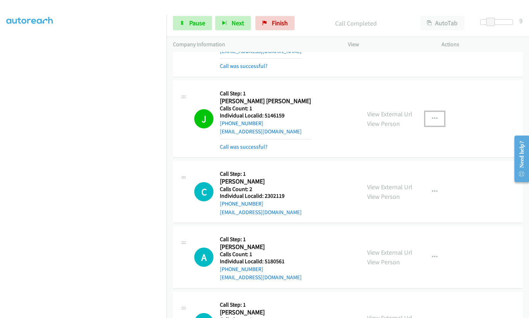
click at [437, 112] on button "button" at bounding box center [434, 119] width 19 height 14
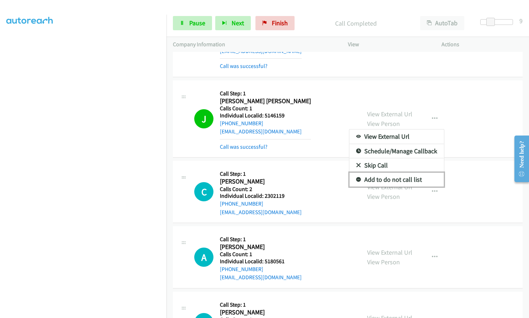
click at [356, 178] on icon at bounding box center [358, 180] width 5 height 5
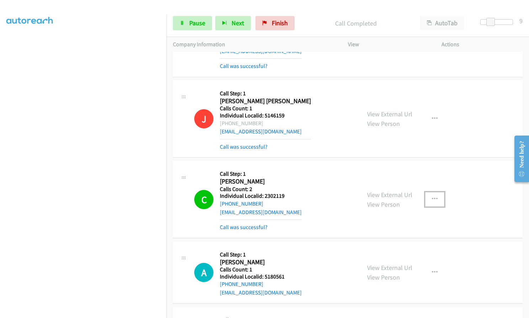
click at [432, 196] on icon "button" at bounding box center [435, 199] width 6 height 6
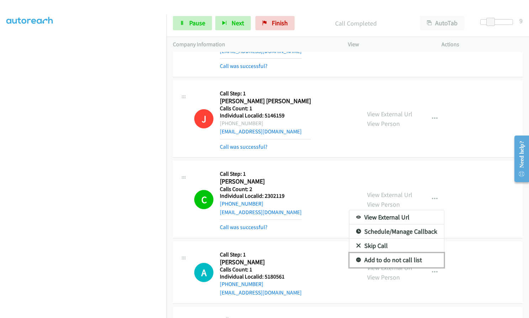
click at [356, 258] on icon at bounding box center [358, 260] width 5 height 5
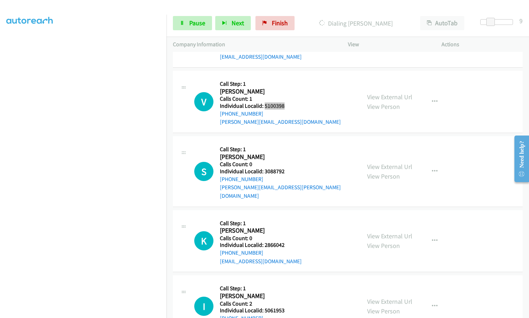
scroll to position [5010, 0]
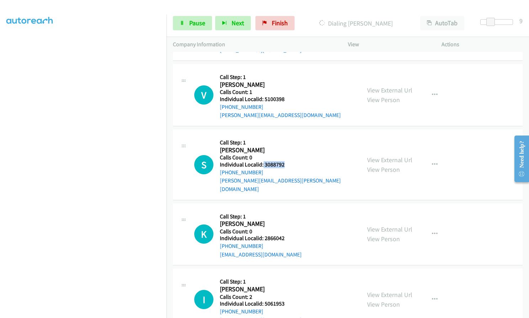
drag, startPoint x: 262, startPoint y: 155, endPoint x: 282, endPoint y: 156, distance: 20.0
click at [285, 161] on h5 "Individual Localid: 3088792" at bounding box center [287, 164] width 135 height 7
drag, startPoint x: 263, startPoint y: 219, endPoint x: 287, endPoint y: 223, distance: 24.6
click at [287, 223] on div "K Callback Scheduled Call Step: 1 [PERSON_NAME] America/[GEOGRAPHIC_DATA] Calls…" at bounding box center [274, 234] width 160 height 49
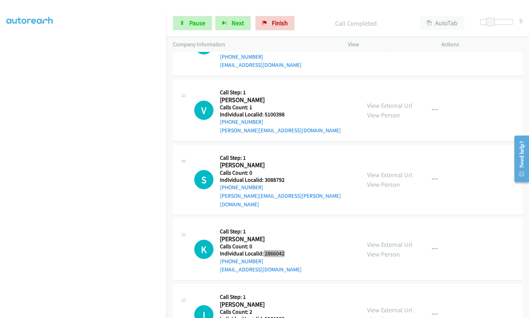
scroll to position [5025, 0]
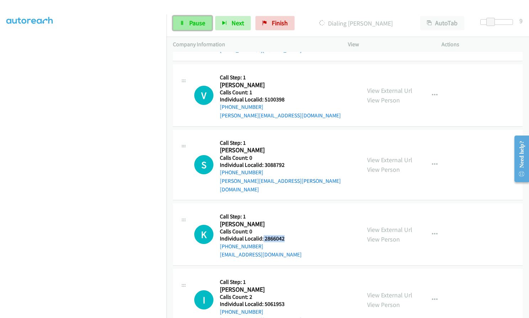
click at [188, 27] on link "Pause" at bounding box center [192, 23] width 39 height 14
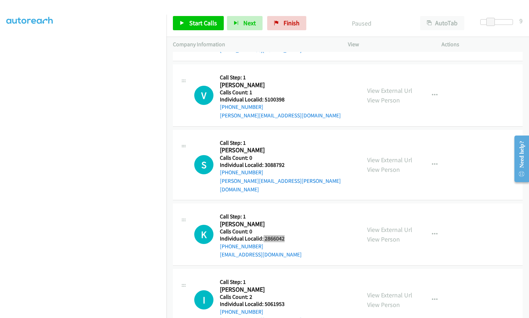
scroll to position [5040, 0]
click at [184, 19] on link "Start Calls" at bounding box center [198, 23] width 51 height 14
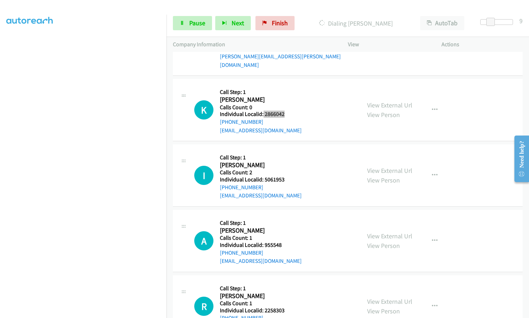
scroll to position [5182, 0]
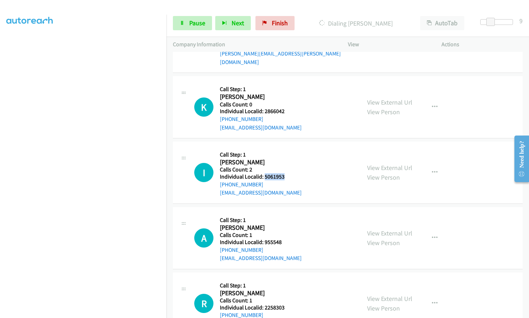
drag, startPoint x: 263, startPoint y: 162, endPoint x: 283, endPoint y: 161, distance: 19.6
click at [283, 173] on h5 "Individual Localid: 5061953" at bounding box center [261, 176] width 82 height 7
drag, startPoint x: 263, startPoint y: 226, endPoint x: 283, endPoint y: 226, distance: 20.3
click at [283, 226] on div "A Callback Scheduled Call Step: 1 [PERSON_NAME] America/New_York Calls Count: 1…" at bounding box center [274, 238] width 160 height 49
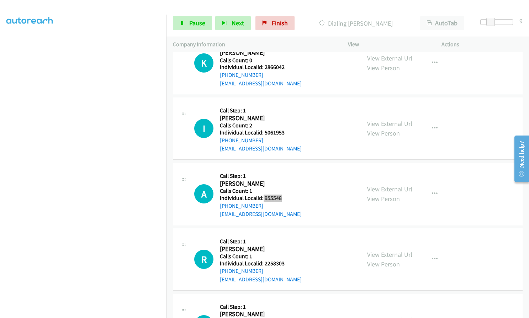
scroll to position [5236, 0]
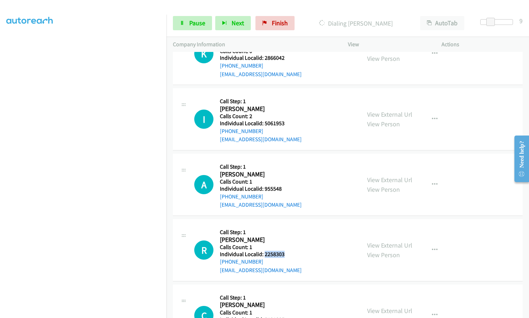
drag, startPoint x: 264, startPoint y: 237, endPoint x: 284, endPoint y: 237, distance: 20.6
click at [284, 251] on h5 "Individual Localid: 2258303" at bounding box center [261, 254] width 82 height 7
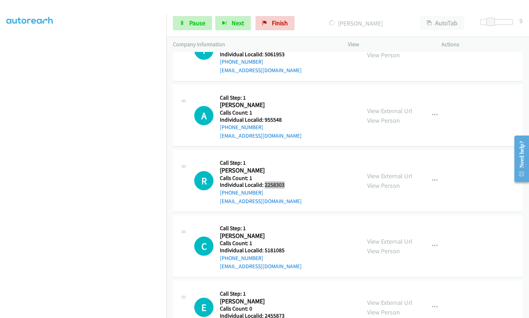
scroll to position [5340, 0]
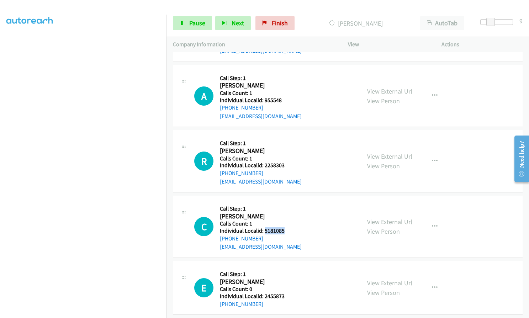
drag, startPoint x: 266, startPoint y: 214, endPoint x: 285, endPoint y: 215, distance: 19.2
click at [286, 215] on div "C Callback Scheduled Call Step: 1 [PERSON_NAME] [GEOGRAPHIC_DATA]/[GEOGRAPHIC_D…" at bounding box center [274, 226] width 160 height 49
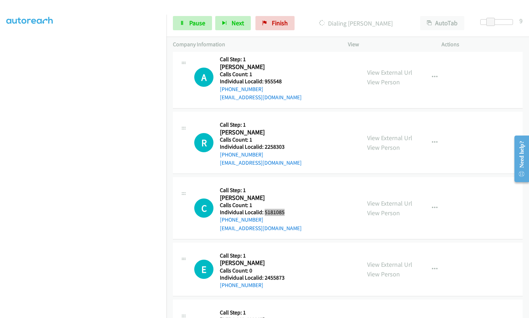
scroll to position [5391, 0]
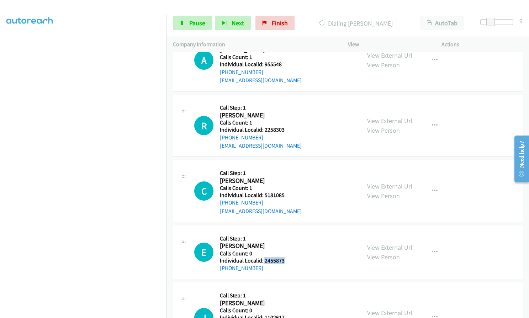
drag, startPoint x: 263, startPoint y: 243, endPoint x: 283, endPoint y: 242, distance: 20.3
click at [283, 257] on h5 "Individual Localid: 2455873" at bounding box center [252, 260] width 65 height 7
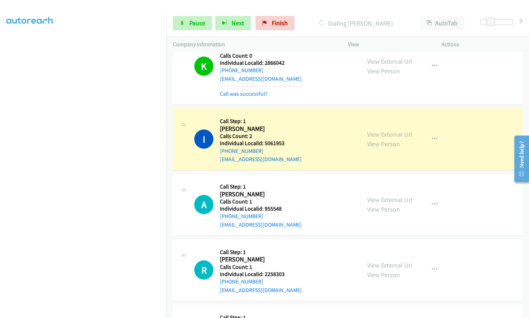
scroll to position [5255, 0]
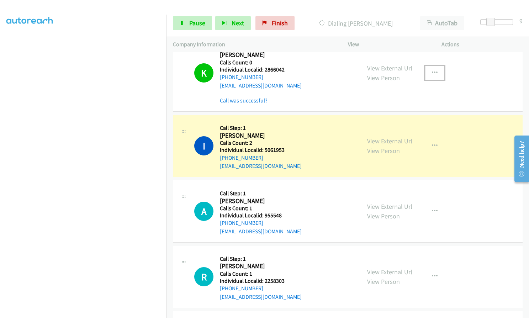
click at [432, 70] on icon "button" at bounding box center [435, 73] width 6 height 6
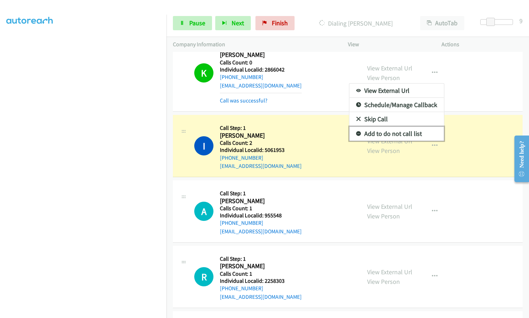
click at [356, 132] on icon at bounding box center [358, 134] width 5 height 5
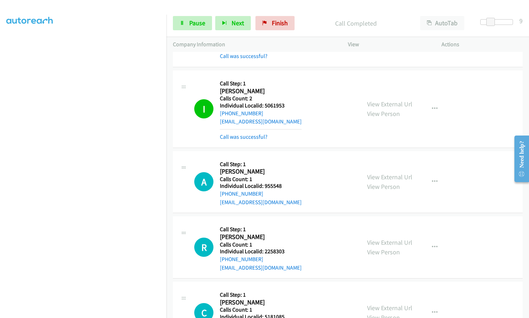
scroll to position [66, 0]
drag, startPoint x: 264, startPoint y: 89, endPoint x: 281, endPoint y: 90, distance: 17.1
click at [284, 102] on h5 "Individual Localid: 5061953" at bounding box center [261, 105] width 82 height 7
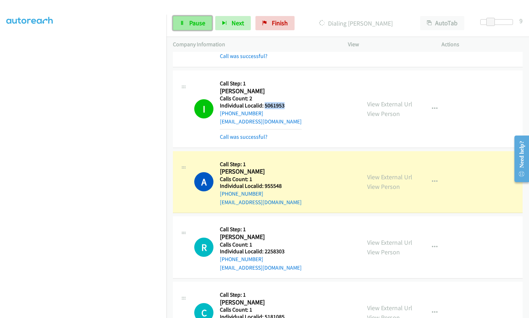
click at [200, 23] on span "Pause" at bounding box center [197, 23] width 16 height 8
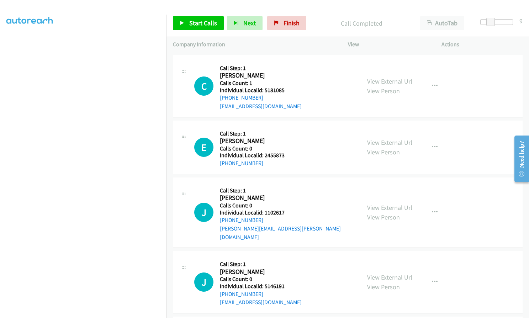
scroll to position [5566, 0]
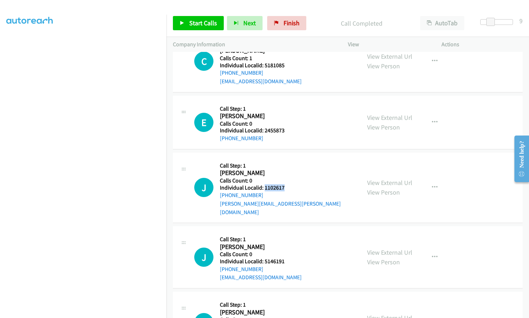
drag, startPoint x: 264, startPoint y: 171, endPoint x: 284, endPoint y: 171, distance: 20.6
click at [284, 171] on div "J Callback Scheduled Call Step: 1 [PERSON_NAME] America/[GEOGRAPHIC_DATA] Calls…" at bounding box center [274, 187] width 160 height 57
drag, startPoint x: 263, startPoint y: 236, endPoint x: 285, endPoint y: 236, distance: 21.7
click at [285, 236] on div "J Callback Scheduled Call Step: 1 [PERSON_NAME] America/New_York Calls Count: 0…" at bounding box center [274, 257] width 160 height 49
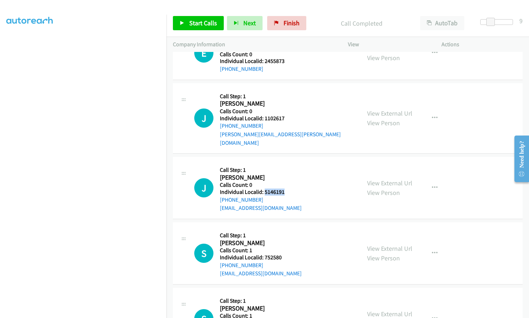
scroll to position [5637, 0]
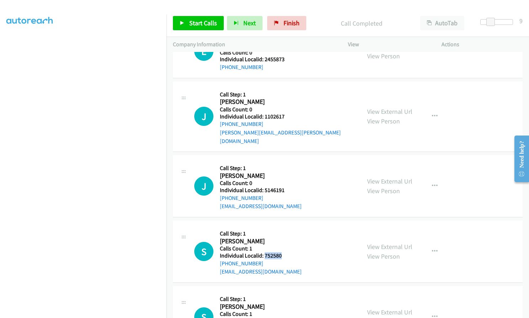
drag, startPoint x: 264, startPoint y: 238, endPoint x: 285, endPoint y: 231, distance: 22.6
click at [285, 231] on div "S Callback Scheduled Call Step: 1 [PERSON_NAME] America/New_York Calls Count: 1…" at bounding box center [274, 251] width 160 height 49
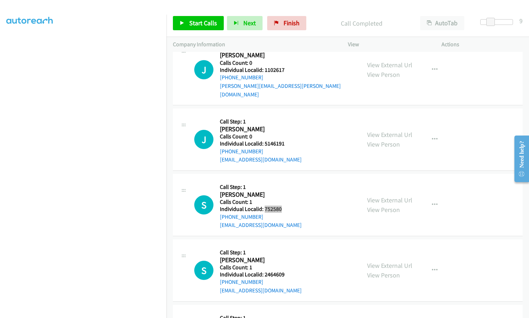
scroll to position [5691, 0]
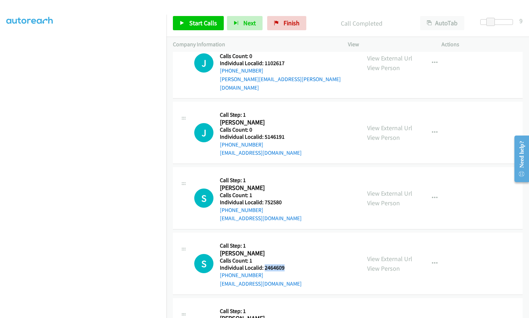
drag, startPoint x: 263, startPoint y: 243, endPoint x: 286, endPoint y: 242, distance: 22.5
click at [286, 242] on div "S Callback Scheduled Call Step: 1 [PERSON_NAME] America/[GEOGRAPHIC_DATA] Calls…" at bounding box center [274, 263] width 160 height 49
click at [208, 24] on span "Start Calls" at bounding box center [203, 23] width 28 height 8
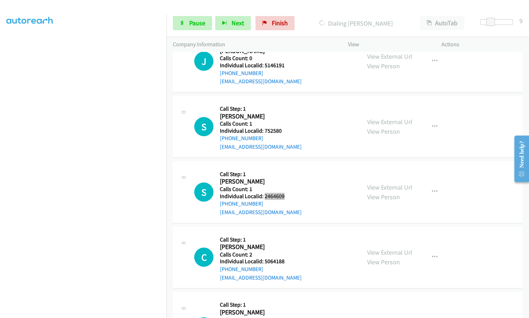
scroll to position [5837, 0]
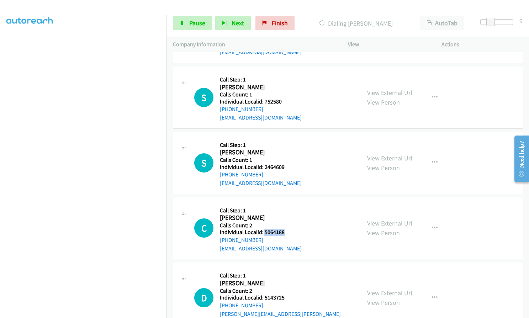
drag, startPoint x: 265, startPoint y: 208, endPoint x: 284, endPoint y: 210, distance: 18.9
click at [284, 210] on div "C Callback Scheduled Call Step: 1 [PERSON_NAME] America/Los_Angeles Calls Count…" at bounding box center [274, 228] width 160 height 49
drag, startPoint x: 263, startPoint y: 274, endPoint x: 285, endPoint y: 271, distance: 22.2
click at [285, 294] on h5 "Individual Localid: 5143725" at bounding box center [287, 297] width 135 height 7
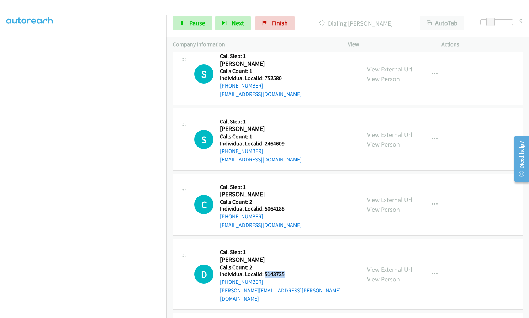
scroll to position [5935, 0]
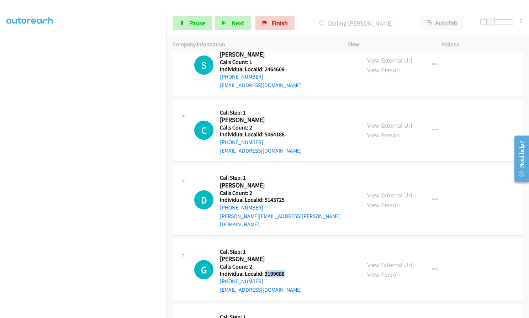
drag, startPoint x: 265, startPoint y: 238, endPoint x: 287, endPoint y: 238, distance: 22.4
click at [287, 245] on div "G Callback Scheduled Call Step: 1 [PERSON_NAME] America/Los_Angeles Calls Count…" at bounding box center [274, 269] width 160 height 49
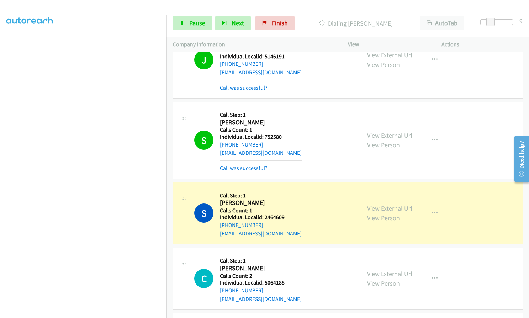
scroll to position [5861, 0]
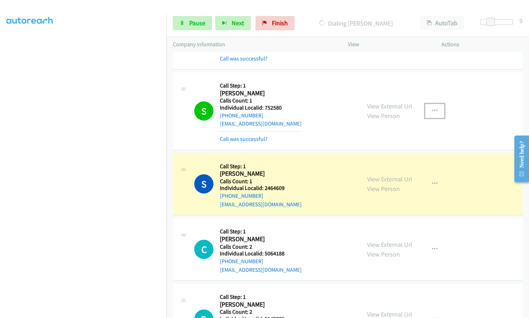
click at [428, 104] on button "button" at bounding box center [434, 111] width 19 height 14
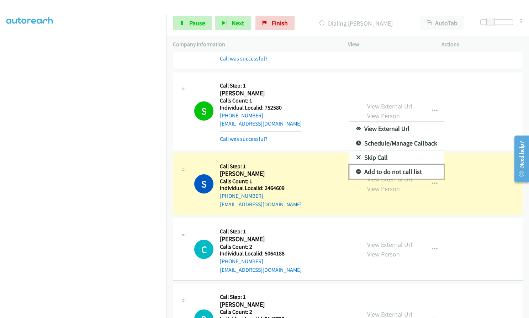
click at [356, 170] on icon at bounding box center [358, 172] width 5 height 5
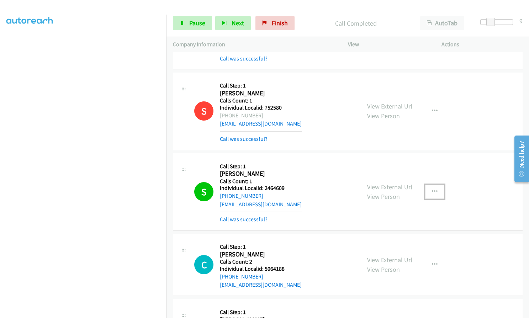
drag, startPoint x: 429, startPoint y: 166, endPoint x: 428, endPoint y: 175, distance: 10.1
click at [432, 189] on icon "button" at bounding box center [435, 192] width 6 height 6
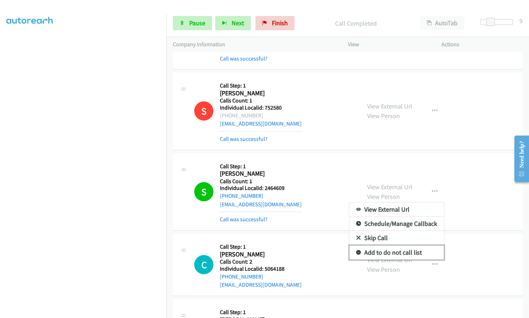
click at [356, 251] on icon at bounding box center [358, 253] width 5 height 5
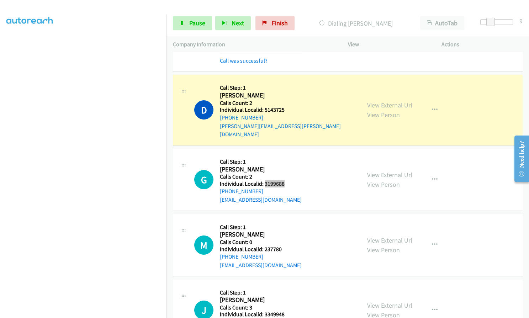
scroll to position [6101, 0]
drag, startPoint x: 264, startPoint y: 214, endPoint x: 282, endPoint y: 214, distance: 17.4
click at [282, 220] on div "M Callback Scheduled Call Step: 1 [PERSON_NAME] America/New_York Calls Count: 0…" at bounding box center [274, 244] width 160 height 49
drag, startPoint x: 264, startPoint y: 281, endPoint x: 281, endPoint y: 280, distance: 17.5
click at [284, 310] on h5 "Individual Localid: 3349948" at bounding box center [280, 313] width 121 height 7
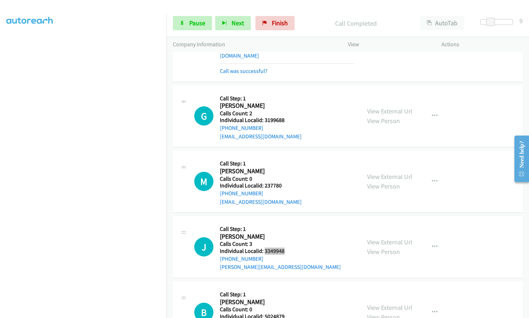
scroll to position [6199, 0]
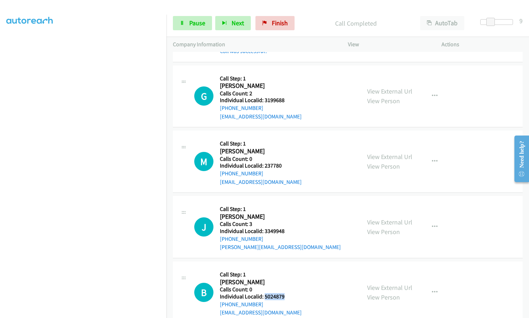
drag, startPoint x: 266, startPoint y: 263, endPoint x: 284, endPoint y: 264, distance: 17.5
click at [284, 268] on div "B Callback Scheduled Call Step: 1 [PERSON_NAME] America/New_York Calls Count: 0…" at bounding box center [274, 292] width 160 height 49
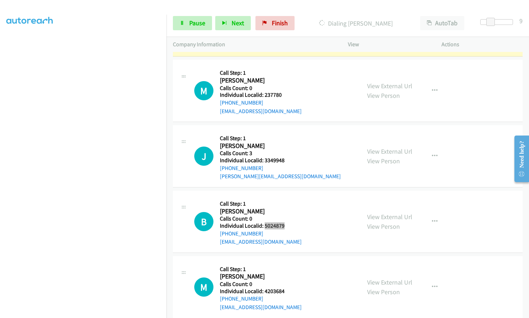
scroll to position [6288, 0]
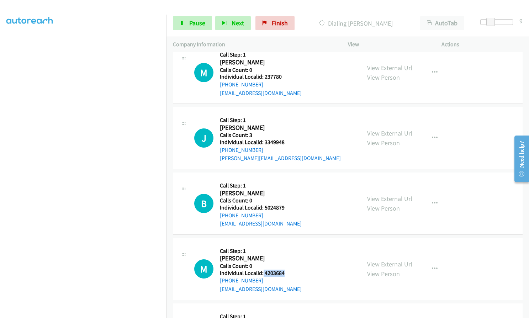
drag, startPoint x: 266, startPoint y: 240, endPoint x: 285, endPoint y: 240, distance: 19.2
click at [285, 270] on h5 "Individual Localid: 4203684" at bounding box center [261, 273] width 82 height 7
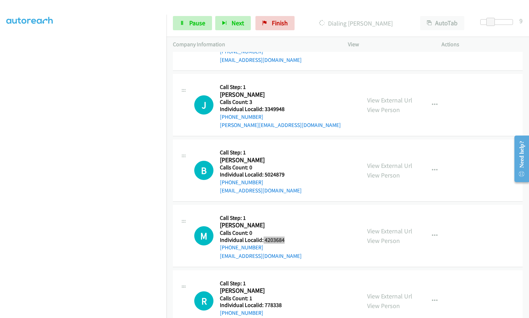
scroll to position [6324, 0]
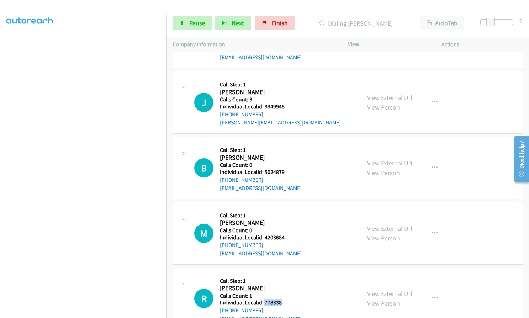
drag, startPoint x: 267, startPoint y: 268, endPoint x: 286, endPoint y: 269, distance: 18.6
click at [286, 274] on div "R Callback Scheduled Call Step: 1 [PERSON_NAME] America/New_York Calls Count: 1…" at bounding box center [274, 298] width 160 height 49
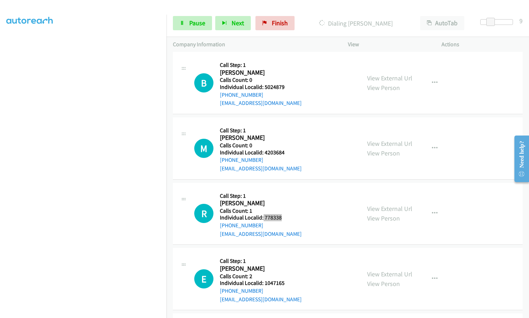
scroll to position [6413, 0]
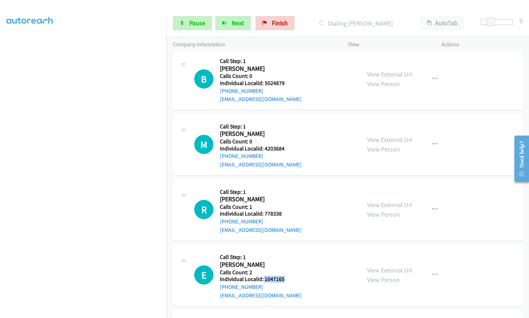
drag, startPoint x: 263, startPoint y: 246, endPoint x: 285, endPoint y: 246, distance: 21.7
click at [285, 251] on div "E Callback Scheduled Call Step: 1 [PERSON_NAME] America/New_York Calls Count: 2…" at bounding box center [274, 275] width 160 height 49
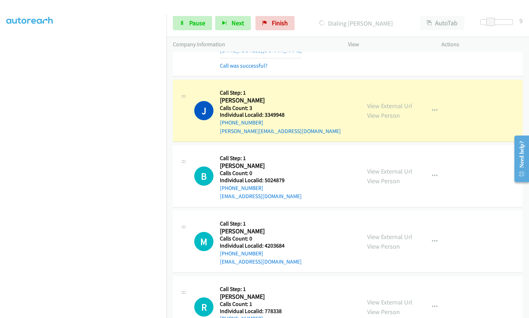
scroll to position [6346, 0]
drag, startPoint x: 262, startPoint y: 146, endPoint x: 283, endPoint y: 149, distance: 21.1
click at [285, 152] on div "B Callback Scheduled Call Step: 1 [PERSON_NAME] America/New_York Calls Count: 0…" at bounding box center [274, 176] width 160 height 49
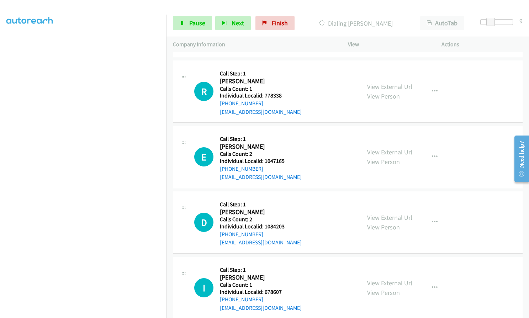
scroll to position [6586, 0]
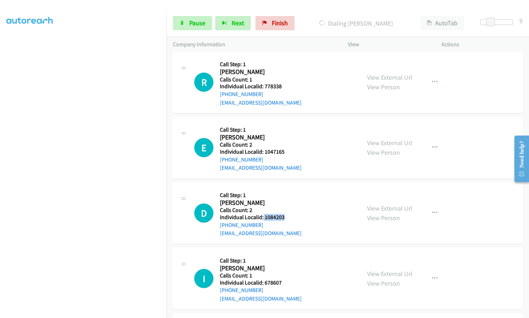
drag, startPoint x: 263, startPoint y: 182, endPoint x: 286, endPoint y: 185, distance: 23.1
click at [286, 189] on div "D Callback Scheduled Call Step: 1 [PERSON_NAME] America/New_York Calls Count: 2…" at bounding box center [274, 213] width 160 height 49
drag, startPoint x: 263, startPoint y: 249, endPoint x: 280, endPoint y: 249, distance: 17.1
click at [284, 279] on h5 "Individual Localid: 678607" at bounding box center [261, 282] width 82 height 7
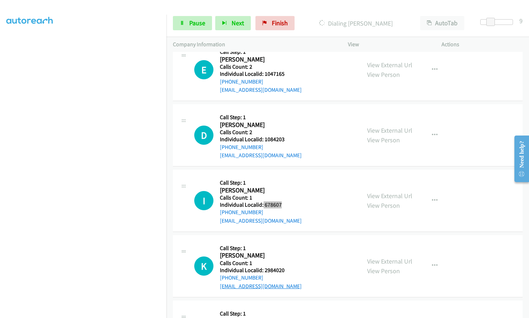
scroll to position [6666, 0]
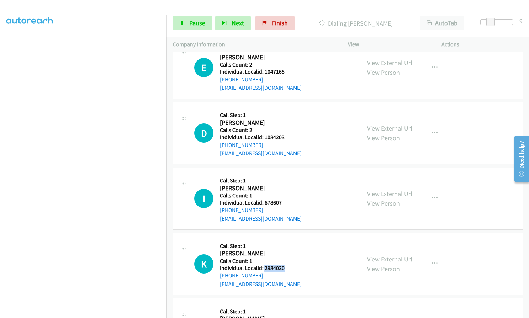
drag, startPoint x: 263, startPoint y: 235, endPoint x: 285, endPoint y: 236, distance: 22.1
click at [285, 240] on div "K Callback Scheduled Call Step: 1 [PERSON_NAME] America/Los_Angeles Calls Count…" at bounding box center [274, 264] width 160 height 49
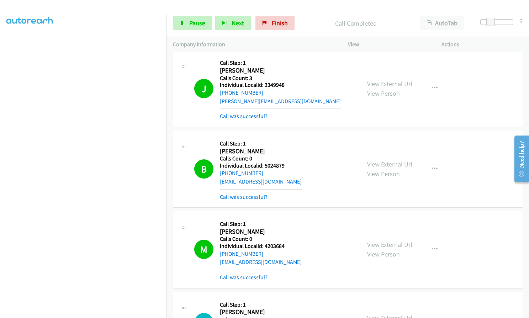
scroll to position [6379, 0]
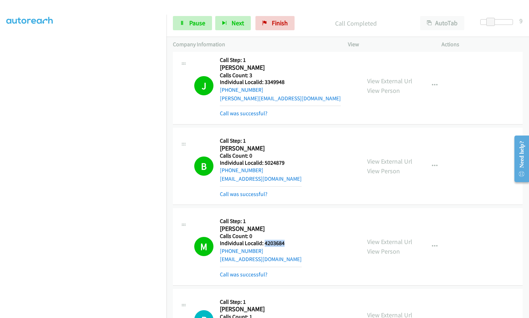
drag, startPoint x: 264, startPoint y: 210, endPoint x: 283, endPoint y: 210, distance: 18.9
click at [283, 240] on h5 "Individual Localid: 4203684" at bounding box center [261, 243] width 82 height 7
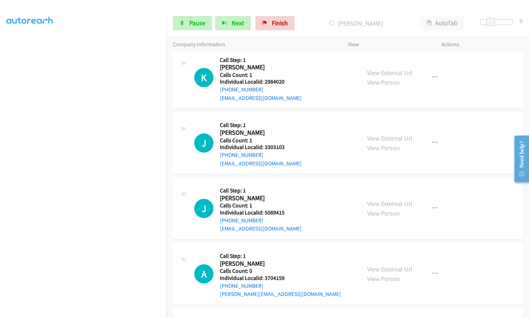
scroll to position [6904, 0]
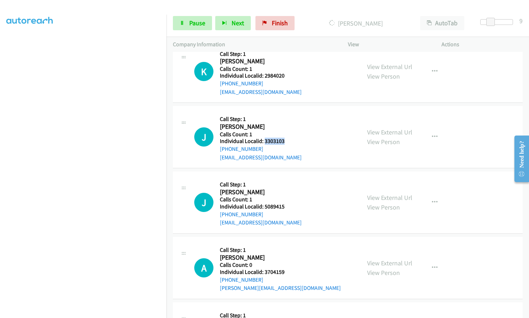
drag, startPoint x: 264, startPoint y: 107, endPoint x: 283, endPoint y: 109, distance: 18.9
click at [283, 138] on h5 "Individual Localid: 3303103" at bounding box center [261, 141] width 82 height 7
drag, startPoint x: 264, startPoint y: 173, endPoint x: 285, endPoint y: 173, distance: 20.6
click at [285, 203] on h5 "Individual Localid: 5089415" at bounding box center [261, 206] width 82 height 7
drag, startPoint x: 263, startPoint y: 239, endPoint x: 285, endPoint y: 239, distance: 21.4
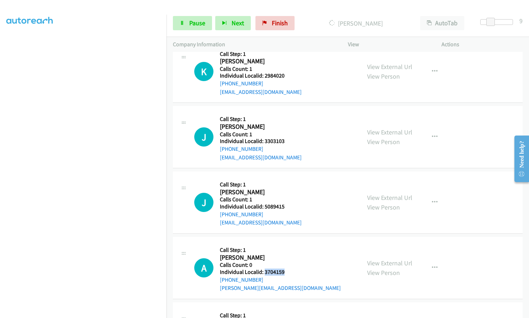
click at [285, 269] on h5 "Individual Localid: 3704159" at bounding box center [280, 272] width 121 height 7
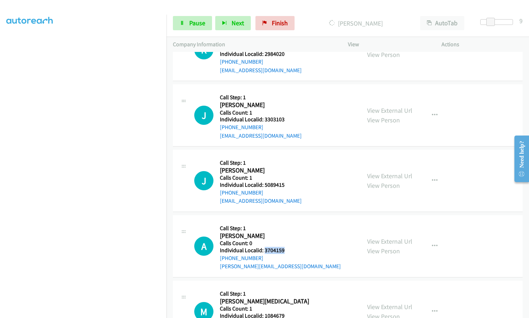
scroll to position [6966, 0]
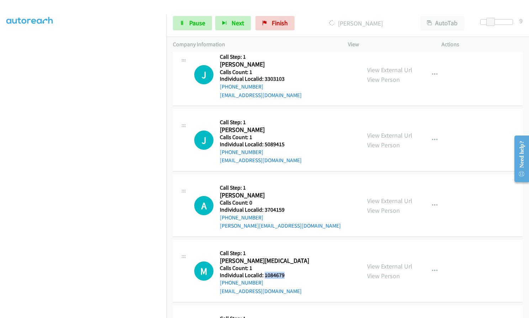
drag, startPoint x: 263, startPoint y: 240, endPoint x: 287, endPoint y: 241, distance: 23.9
click at [287, 247] on div "M Callback Scheduled Call Step: 1 [PERSON_NAME][MEDICAL_DATA] America/New_York …" at bounding box center [274, 271] width 160 height 49
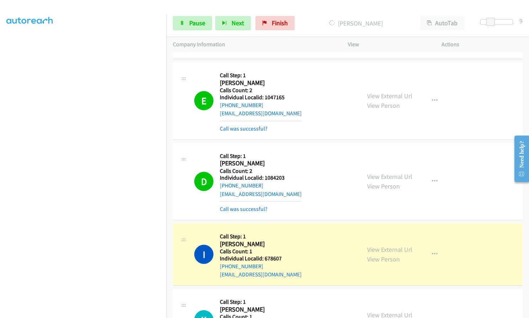
scroll to position [6705, 0]
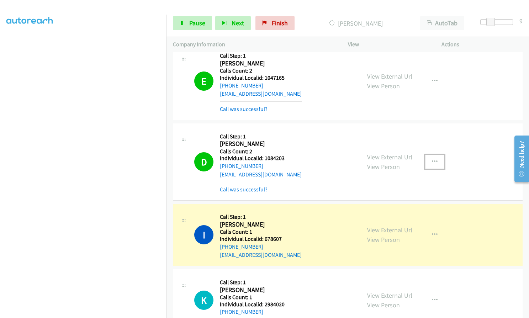
click at [436, 155] on button "button" at bounding box center [434, 162] width 19 height 14
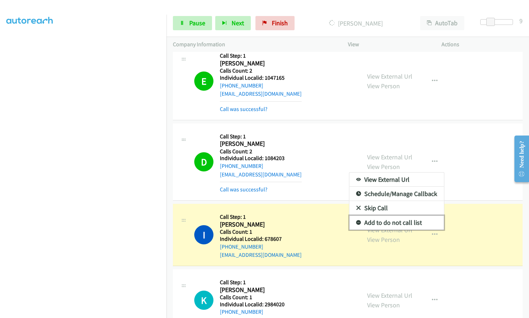
click at [355, 216] on link "Add to do not call list" at bounding box center [397, 223] width 95 height 14
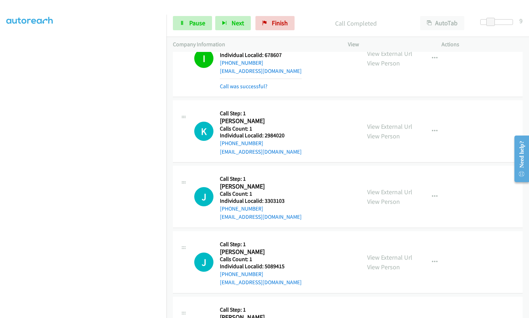
scroll to position [6910, 0]
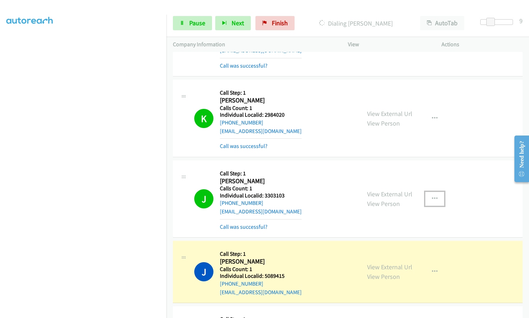
click at [433, 196] on icon "button" at bounding box center [435, 199] width 6 height 6
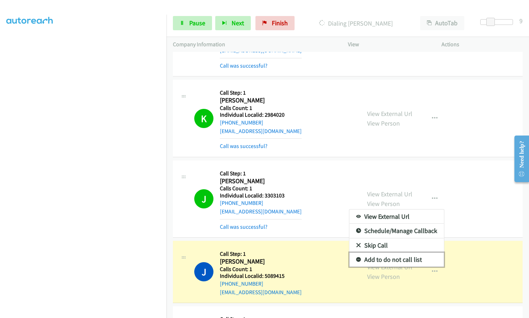
click at [357, 258] on icon at bounding box center [358, 260] width 5 height 5
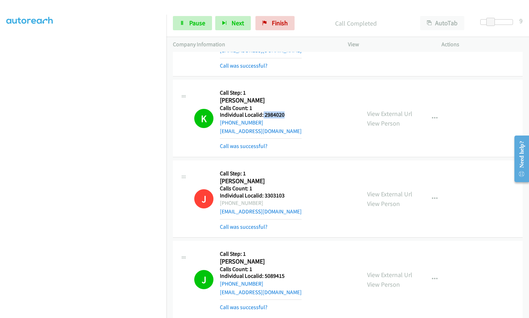
drag, startPoint x: 263, startPoint y: 80, endPoint x: 284, endPoint y: 82, distance: 21.8
click at [284, 86] on div "K Callback Scheduled Call Step: 1 [PERSON_NAME] America/Los_Angeles Calls Count…" at bounding box center [274, 118] width 160 height 64
drag, startPoint x: 262, startPoint y: 243, endPoint x: 285, endPoint y: 242, distance: 22.4
click at [285, 273] on h5 "Individual Localid: 5089415" at bounding box center [261, 276] width 82 height 7
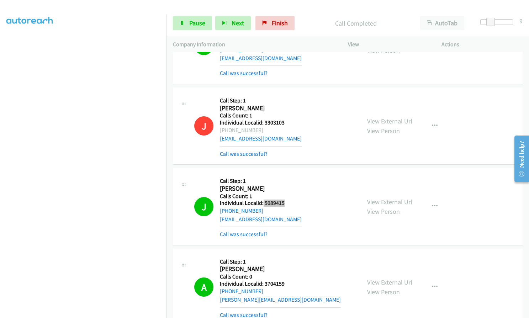
scroll to position [7053, 0]
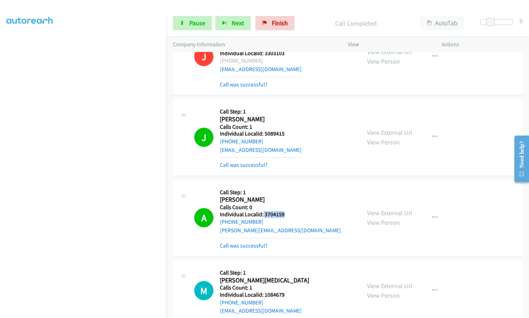
drag, startPoint x: 262, startPoint y: 181, endPoint x: 285, endPoint y: 181, distance: 22.4
click at [285, 211] on h5 "Individual Localid: 3704159" at bounding box center [280, 214] width 121 height 7
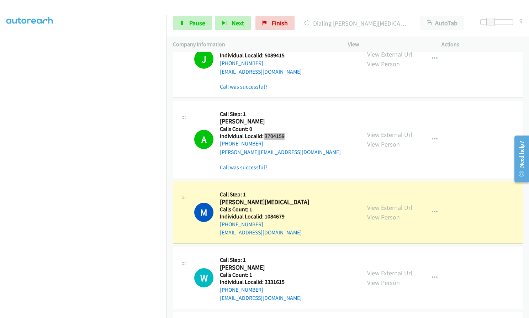
scroll to position [7133, 0]
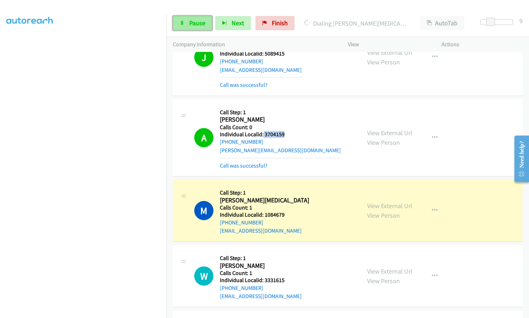
click at [188, 22] on link "Pause" at bounding box center [192, 23] width 39 height 14
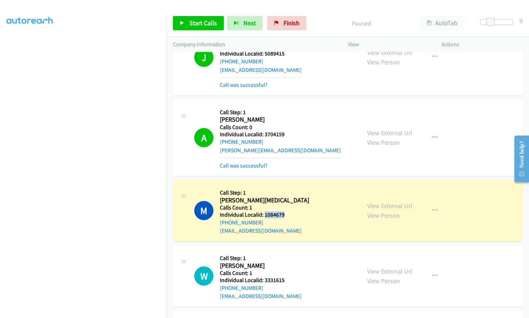
drag, startPoint x: 267, startPoint y: 183, endPoint x: 284, endPoint y: 183, distance: 16.7
click at [284, 186] on div "M Callback Scheduled Call Step: 1 [PERSON_NAME][MEDICAL_DATA] America/New_York …" at bounding box center [274, 210] width 160 height 49
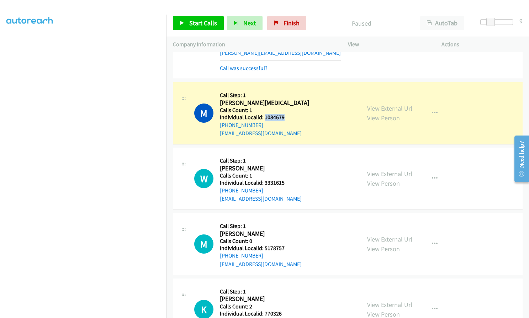
scroll to position [7231, 0]
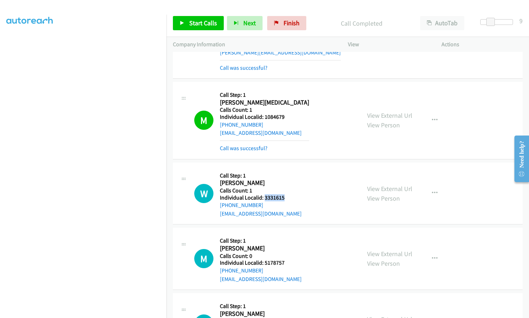
drag, startPoint x: 264, startPoint y: 163, endPoint x: 286, endPoint y: 165, distance: 22.5
click at [286, 169] on div "W Callback Scheduled Call Step: 1 [PERSON_NAME] America/Los_Angeles Calls Count…" at bounding box center [274, 193] width 160 height 49
drag, startPoint x: 264, startPoint y: 82, endPoint x: 284, endPoint y: 83, distance: 20.3
click at [284, 88] on div "M Callback Scheduled Call Step: 1 [PERSON_NAME][MEDICAL_DATA] America/New_York …" at bounding box center [274, 120] width 160 height 64
click at [288, 120] on div "M Callback Scheduled Call Step: 1 [PERSON_NAME][MEDICAL_DATA] America/New_York …" at bounding box center [348, 120] width 350 height 77
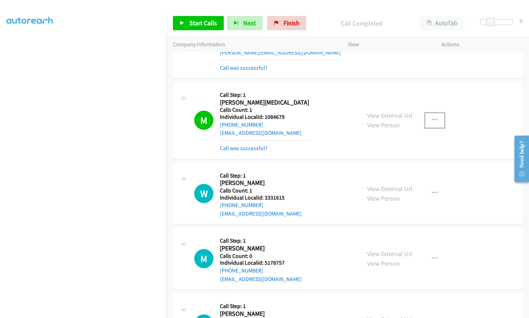
click at [434, 117] on icon "button" at bounding box center [435, 120] width 6 height 6
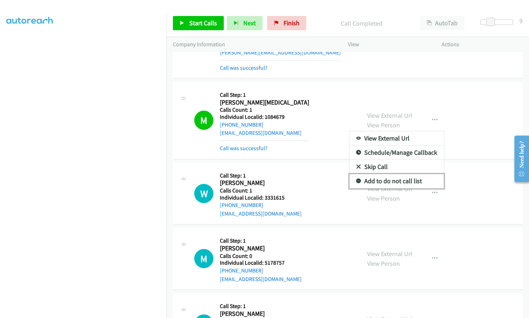
click at [356, 179] on icon at bounding box center [358, 181] width 5 height 5
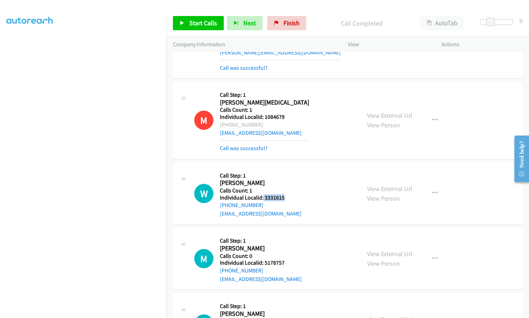
drag, startPoint x: 263, startPoint y: 164, endPoint x: 284, endPoint y: 163, distance: 21.7
click at [284, 194] on h5 "Individual Localid: 3331615" at bounding box center [261, 197] width 82 height 7
drag, startPoint x: 264, startPoint y: 229, endPoint x: 284, endPoint y: 229, distance: 19.6
click at [284, 259] on h5 "Individual Localid: 5178757" at bounding box center [261, 262] width 82 height 7
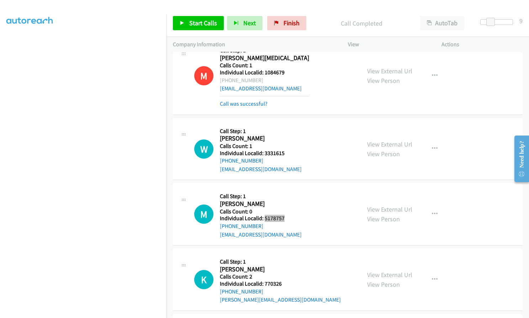
scroll to position [7284, 0]
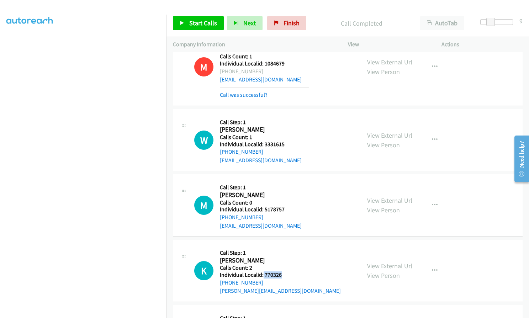
drag, startPoint x: 264, startPoint y: 242, endPoint x: 284, endPoint y: 243, distance: 20.7
click at [284, 272] on h5 "Individual Localid: 770326" at bounding box center [280, 275] width 121 height 7
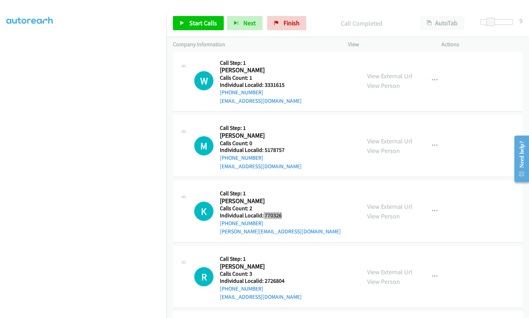
scroll to position [7364, 0]
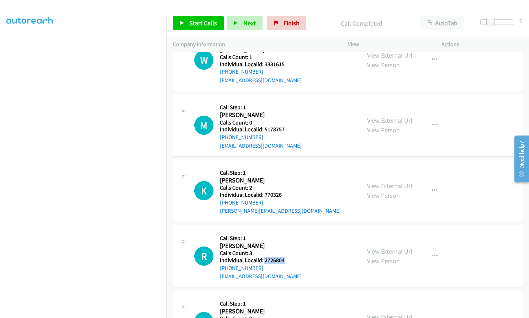
drag, startPoint x: 263, startPoint y: 226, endPoint x: 284, endPoint y: 228, distance: 20.8
click at [284, 232] on div "R Callback Scheduled Call Step: 1 [PERSON_NAME] America/New_York Calls Count: 3…" at bounding box center [274, 256] width 160 height 49
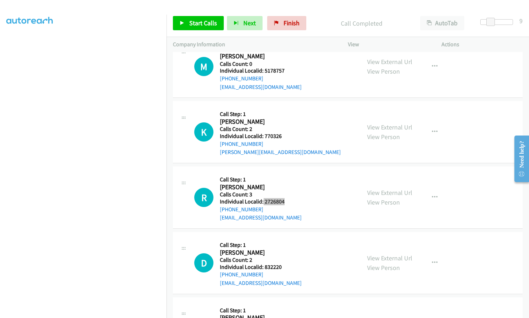
scroll to position [7426, 0]
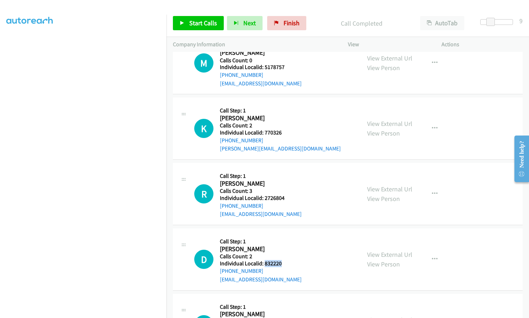
drag, startPoint x: 264, startPoint y: 229, endPoint x: 283, endPoint y: 229, distance: 18.9
click at [283, 260] on h5 "Individual Localid: 832220" at bounding box center [261, 263] width 82 height 7
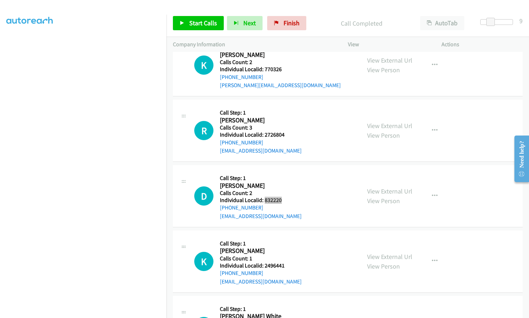
scroll to position [7498, 0]
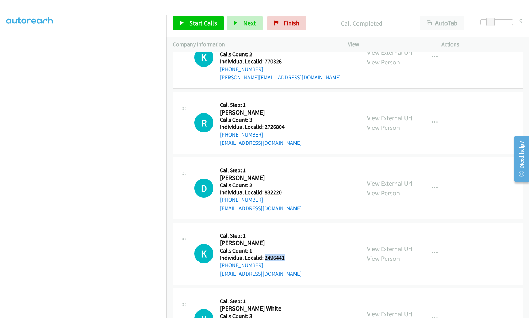
drag, startPoint x: 264, startPoint y: 222, endPoint x: 285, endPoint y: 225, distance: 21.5
click at [285, 255] on h5 "Individual Localid: 2496441" at bounding box center [261, 258] width 82 height 7
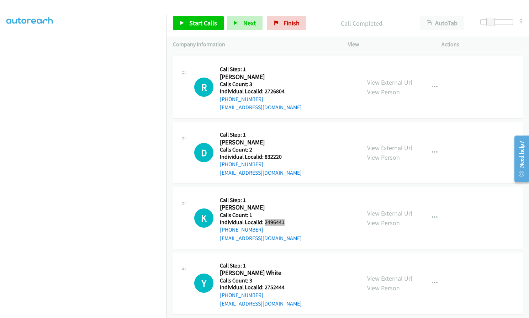
scroll to position [7542, 0]
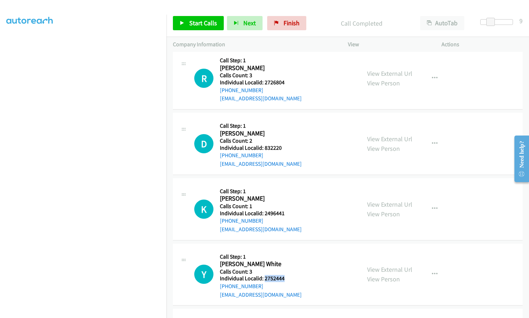
drag, startPoint x: 264, startPoint y: 245, endPoint x: 283, endPoint y: 246, distance: 18.9
click at [283, 275] on h5 "Individual Localid: 2752444" at bounding box center [261, 278] width 82 height 7
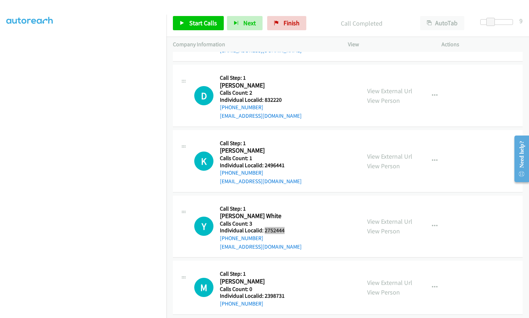
scroll to position [7604, 0]
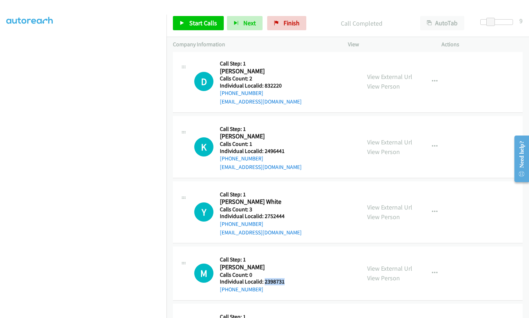
drag, startPoint x: 263, startPoint y: 248, endPoint x: 285, endPoint y: 248, distance: 22.1
click at [285, 253] on div "M Callback Scheduled Call Step: 1 [PERSON_NAME] America/New_York Calls Count: 0…" at bounding box center [274, 273] width 160 height 41
